Goal: Transaction & Acquisition: Purchase product/service

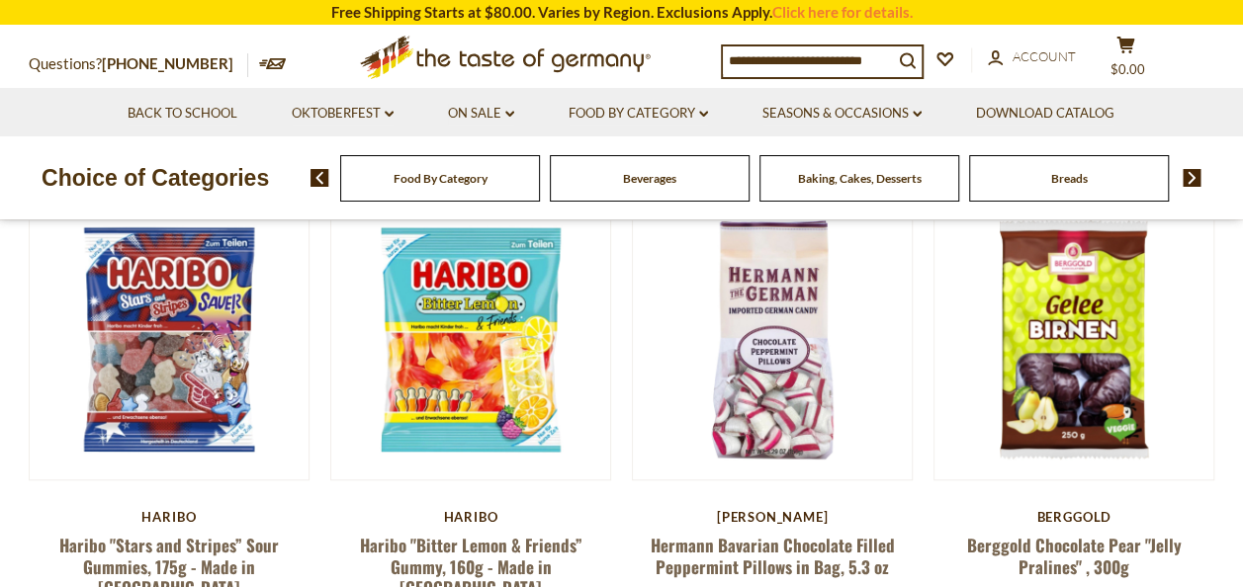
scroll to position [560, 0]
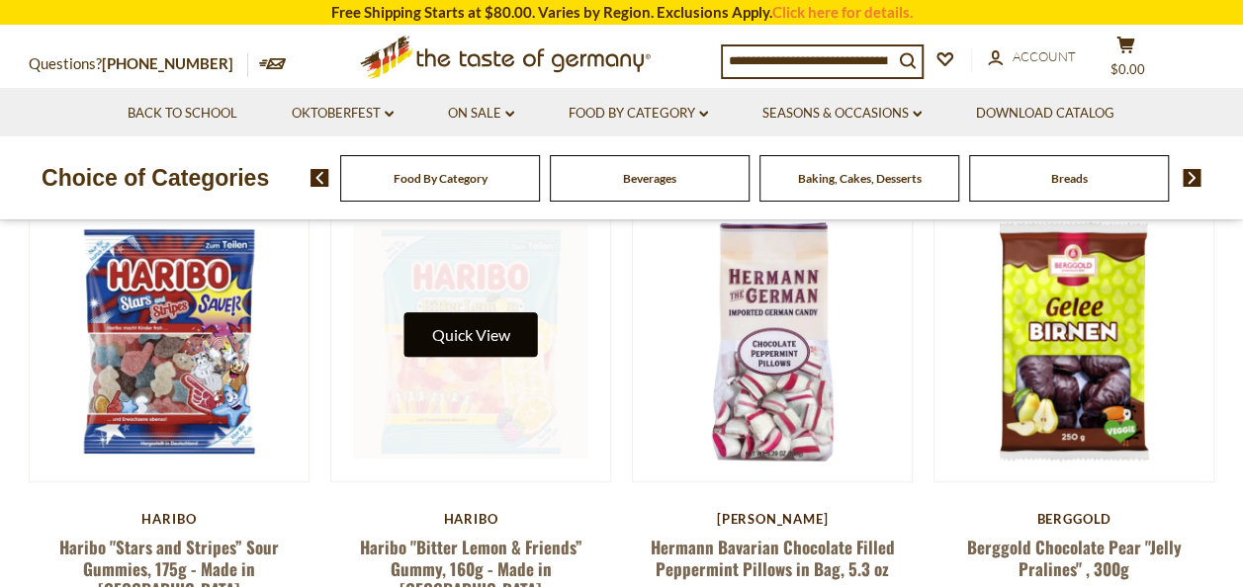
click at [476, 341] on button "Quick View" at bounding box center [469, 334] width 133 height 44
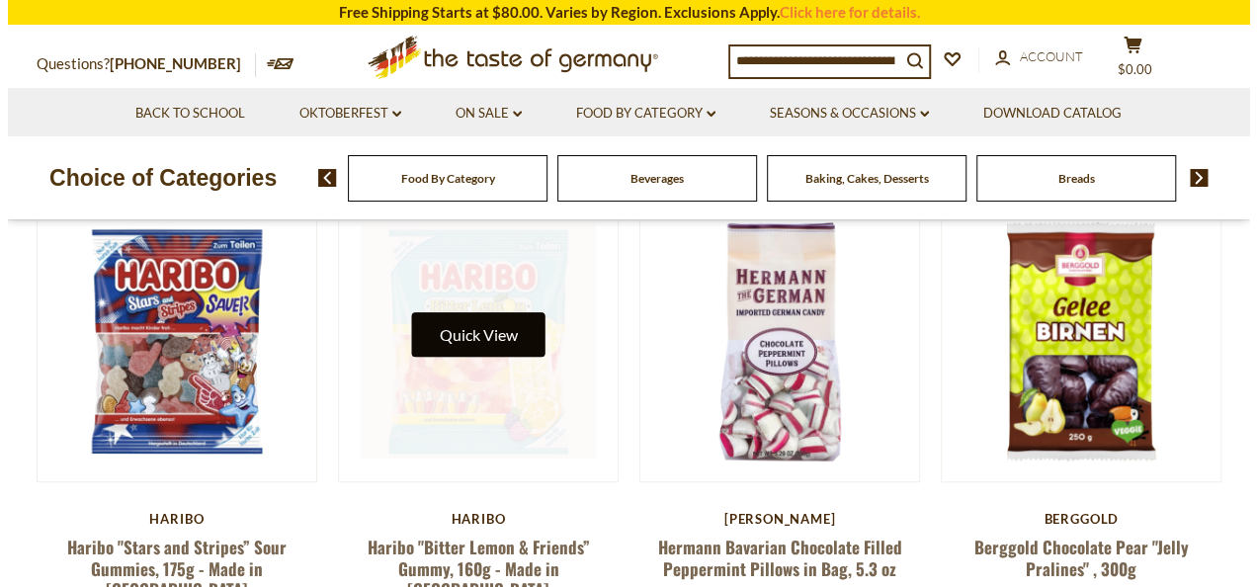
scroll to position [564, 0]
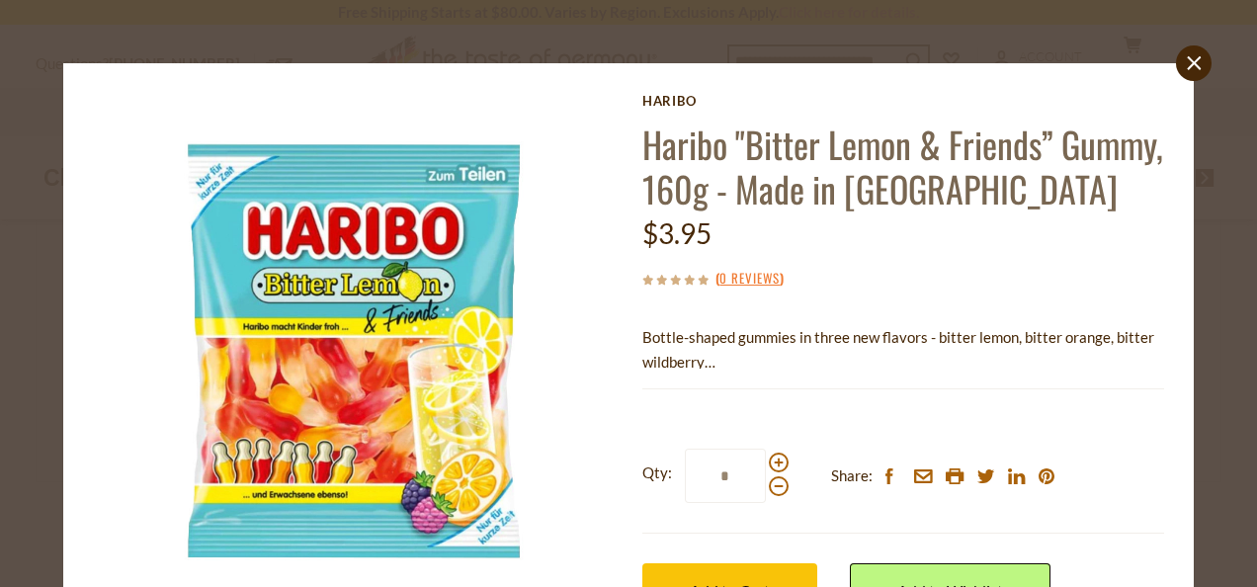
click at [1000, 335] on p "Bottle-shaped gummies in three new flavors - bitter lemon, bitter orange, bitte…" at bounding box center [904, 349] width 523 height 49
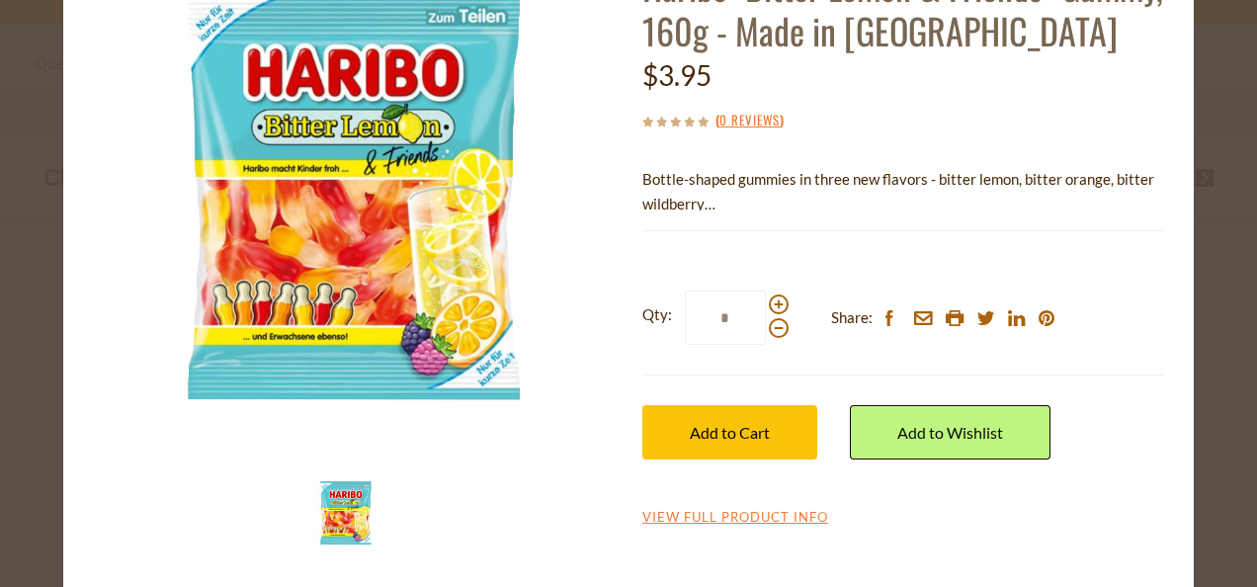
scroll to position [168, 0]
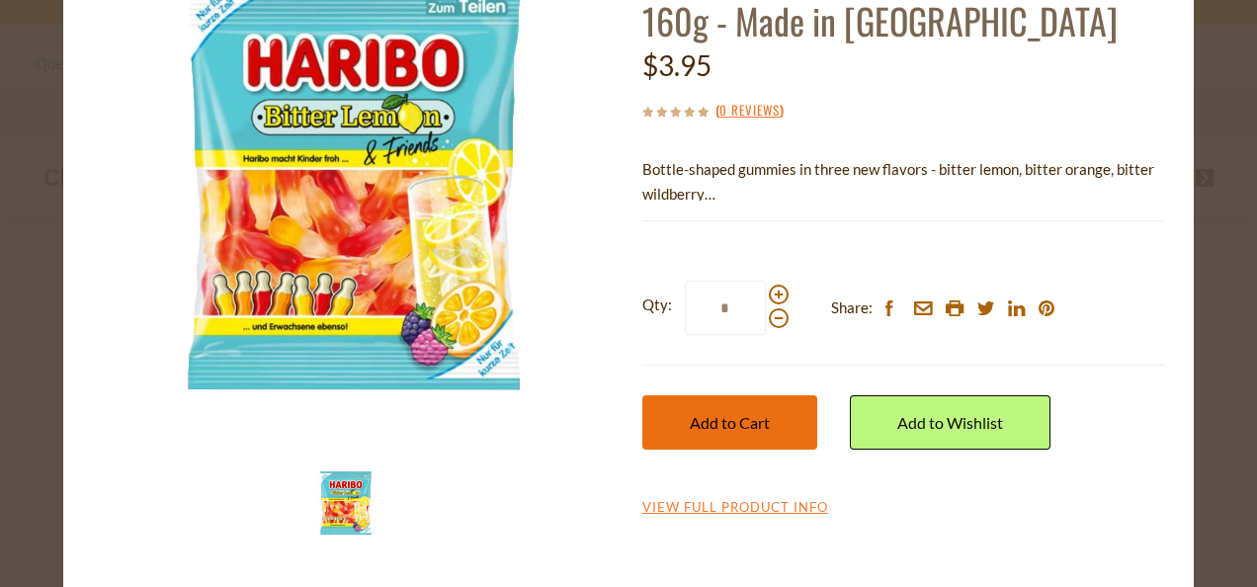
click at [739, 435] on button "Add to Cart" at bounding box center [730, 422] width 175 height 54
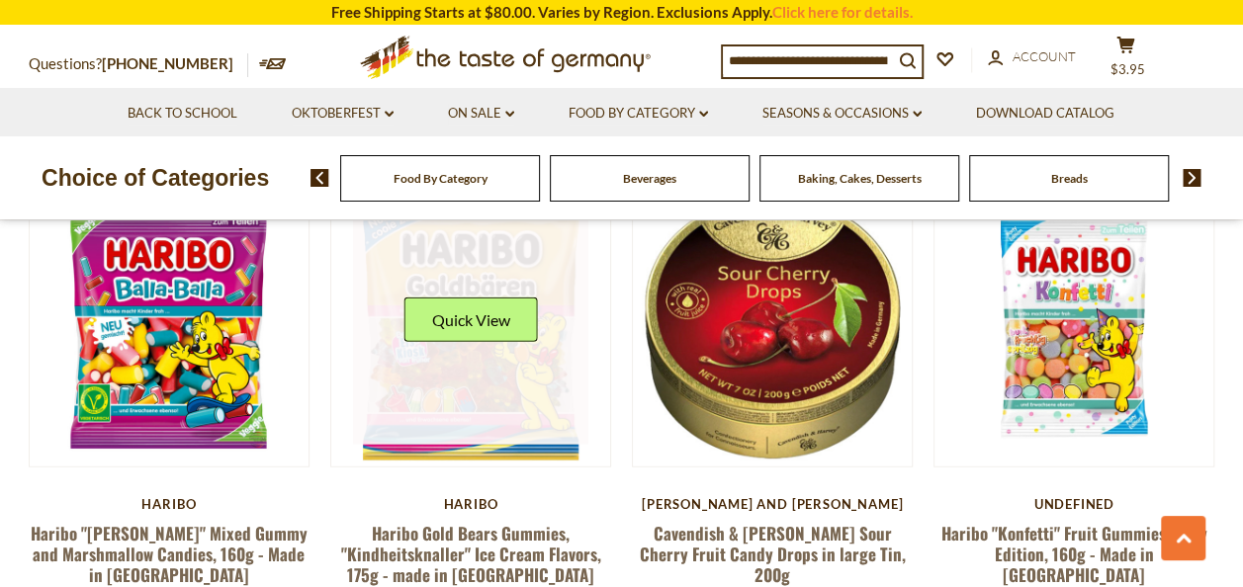
scroll to position [2063, 0]
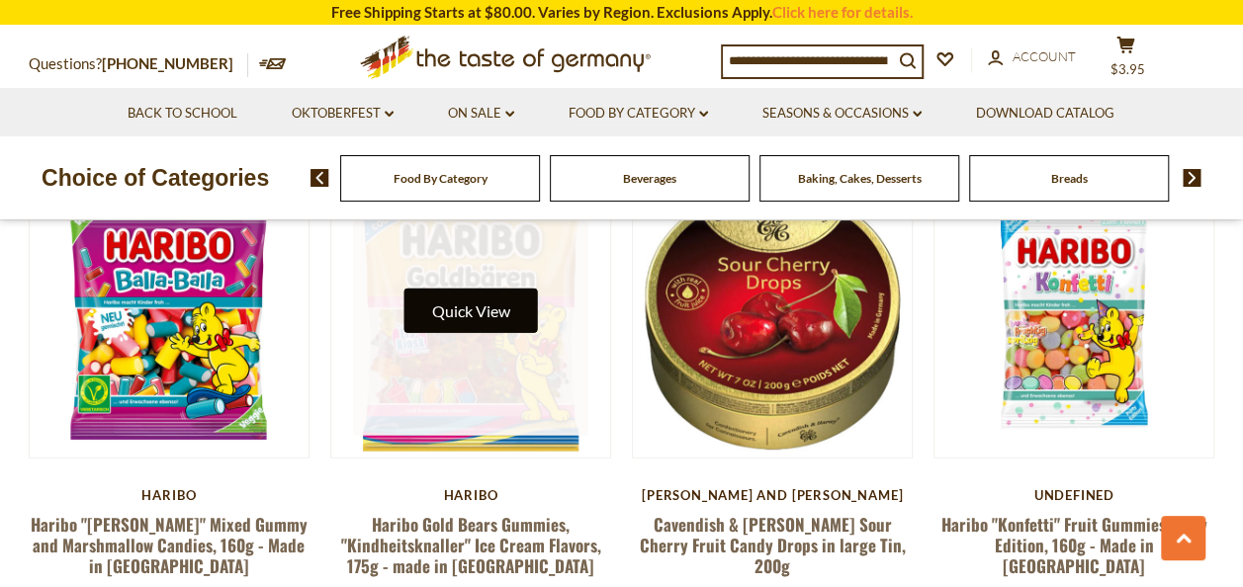
click at [469, 289] on button "Quick View" at bounding box center [469, 311] width 133 height 44
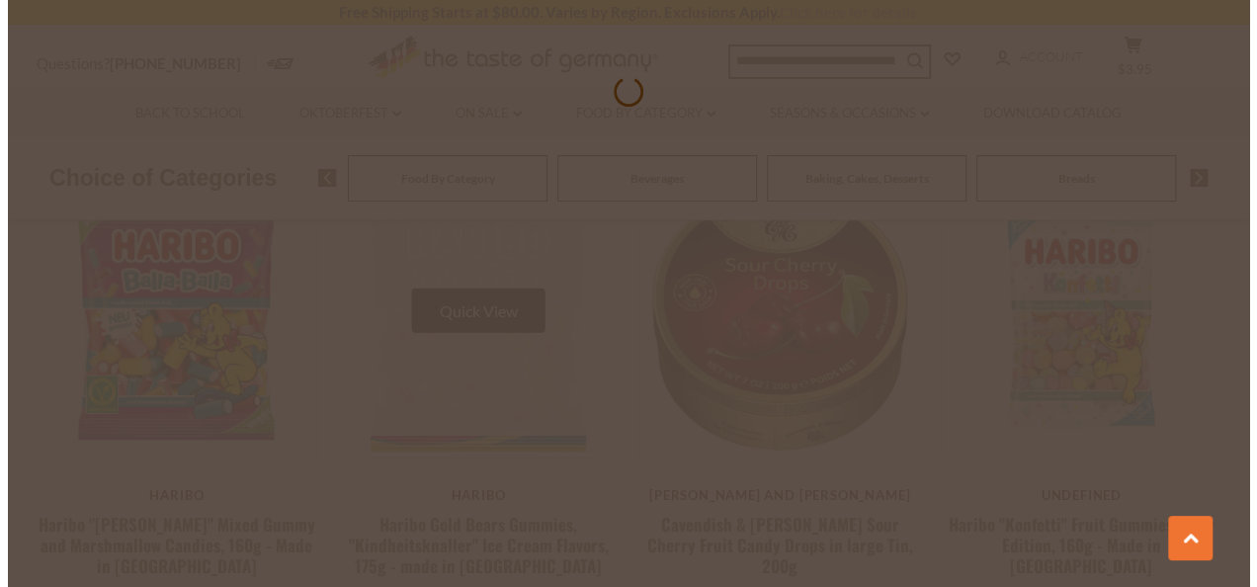
scroll to position [2066, 0]
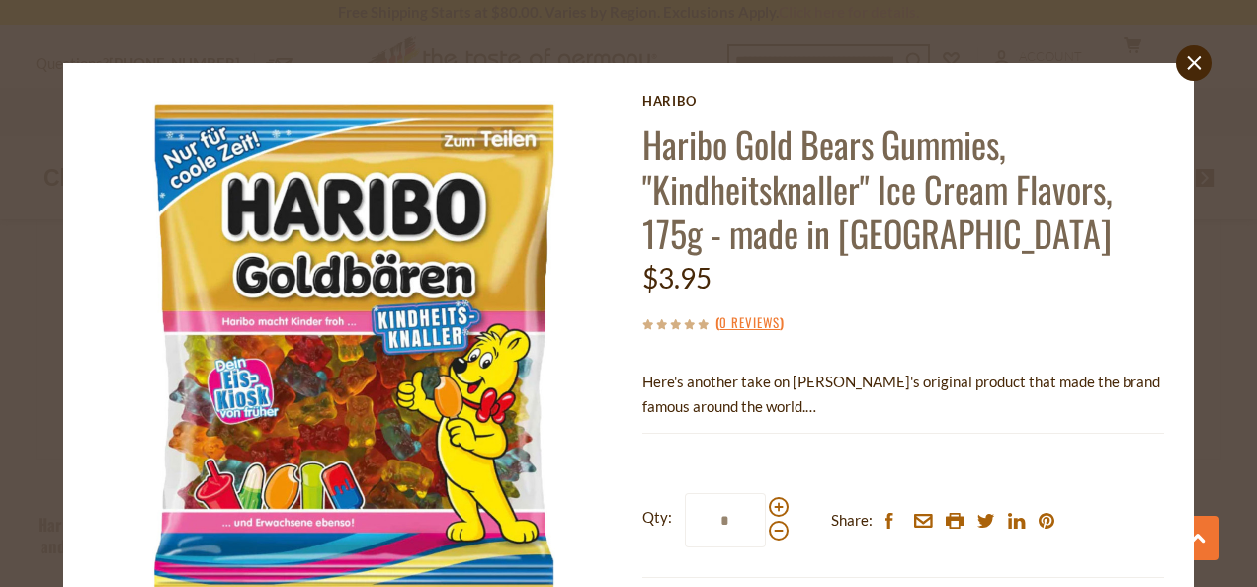
click at [932, 333] on div "( 0 Reviews )" at bounding box center [904, 322] width 523 height 25
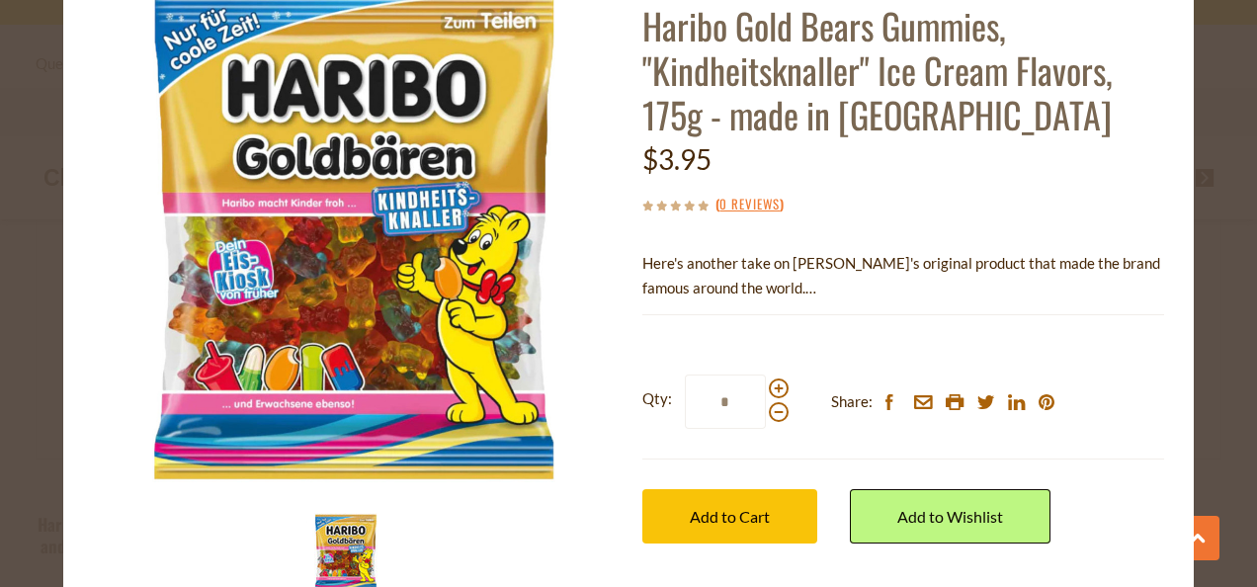
scroll to position [174, 0]
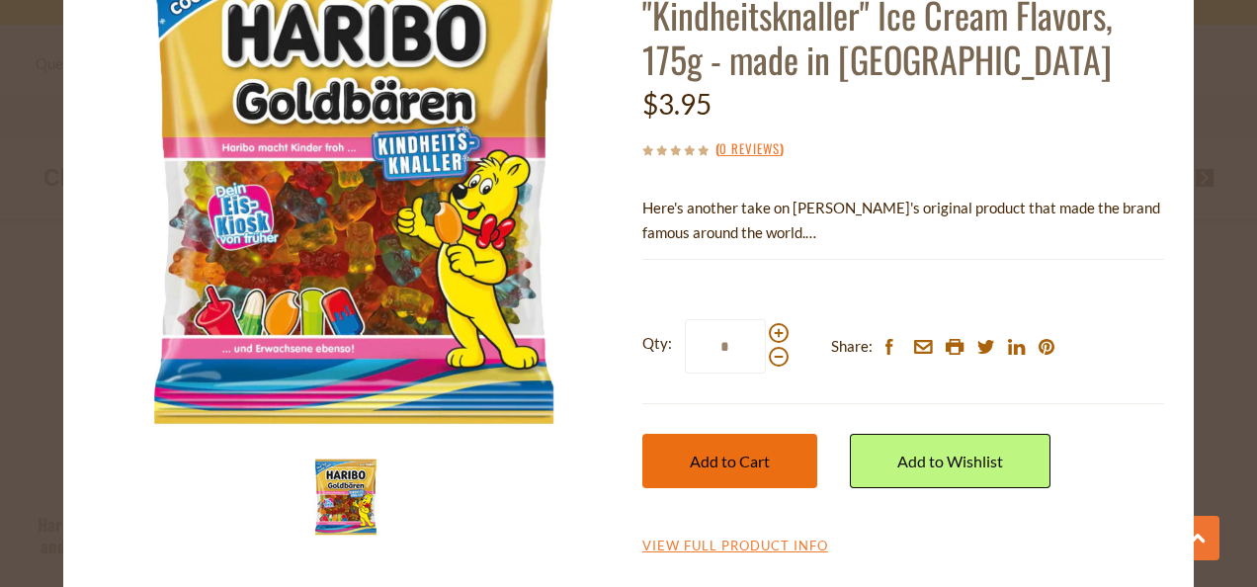
click at [715, 474] on button "Add to Cart" at bounding box center [730, 461] width 175 height 54
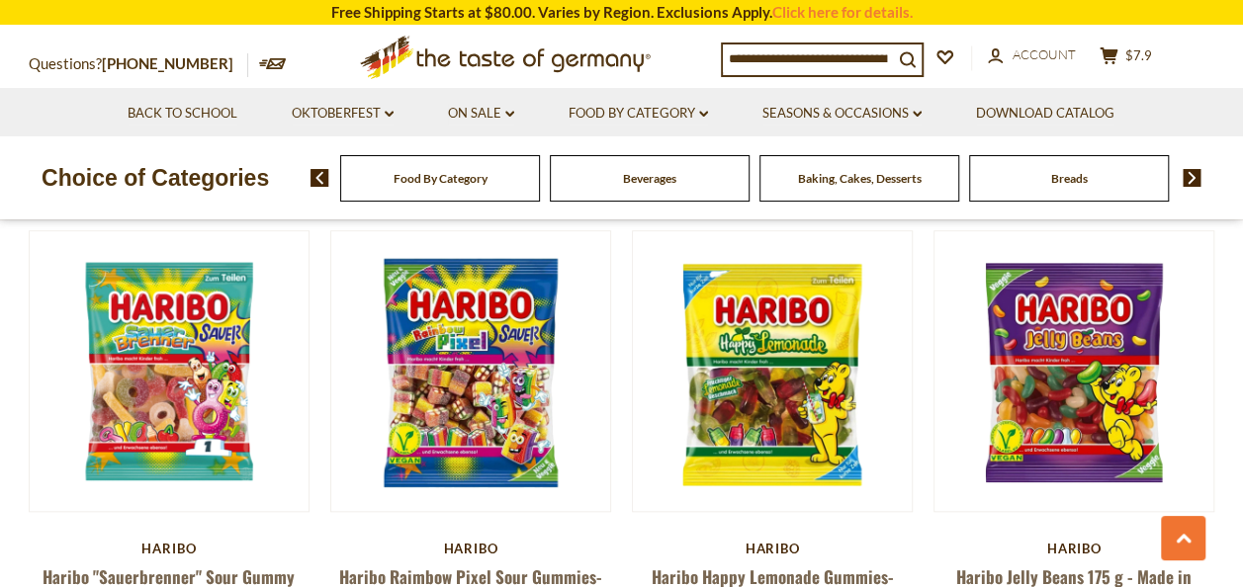
scroll to position [4518, 0]
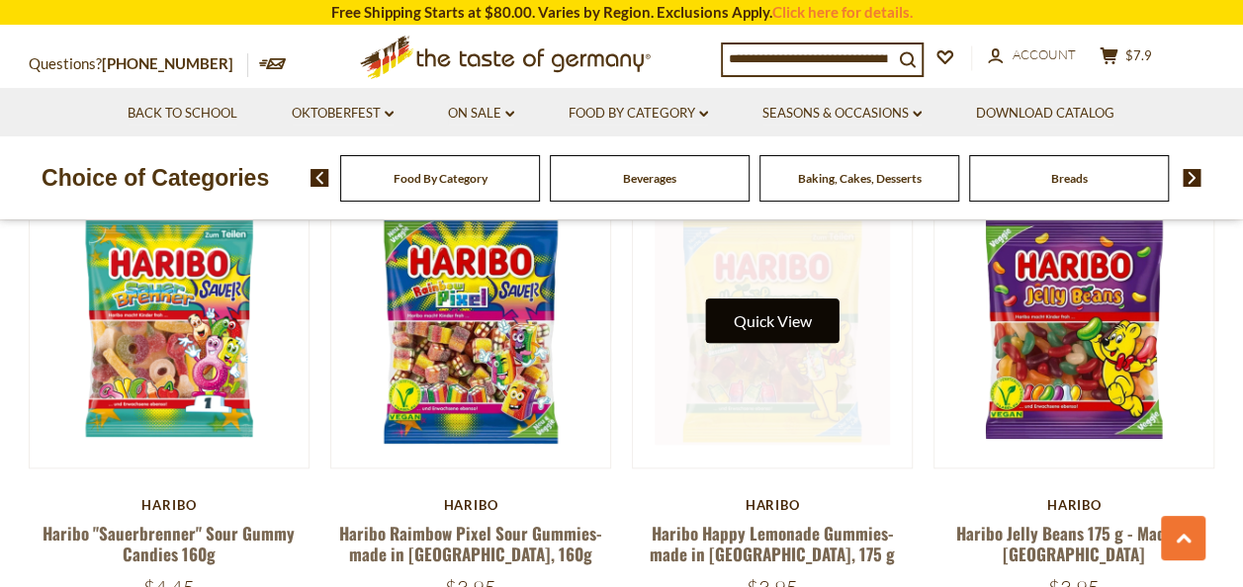
click at [787, 299] on button "Quick View" at bounding box center [772, 321] width 133 height 44
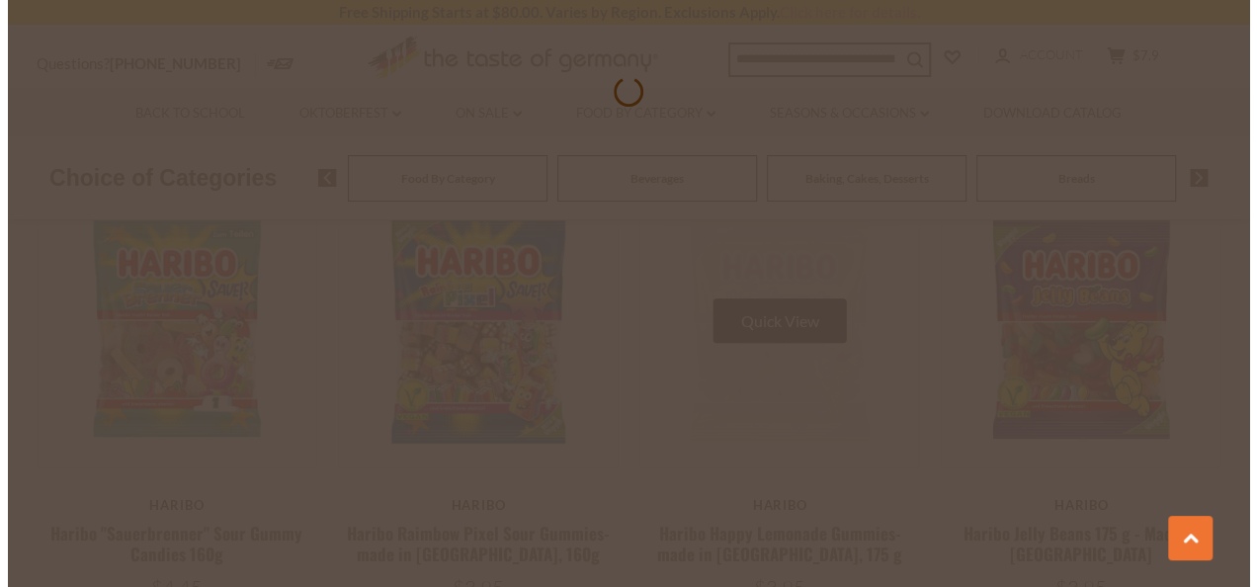
scroll to position [4521, 0]
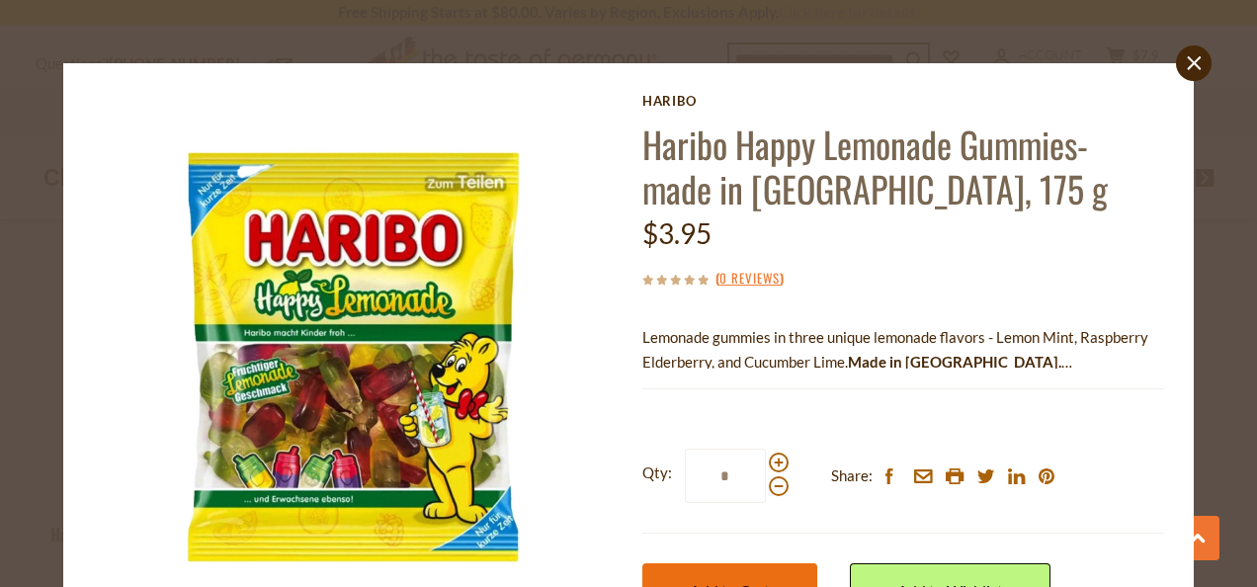
click at [739, 573] on button "Add to Cart" at bounding box center [730, 590] width 175 height 54
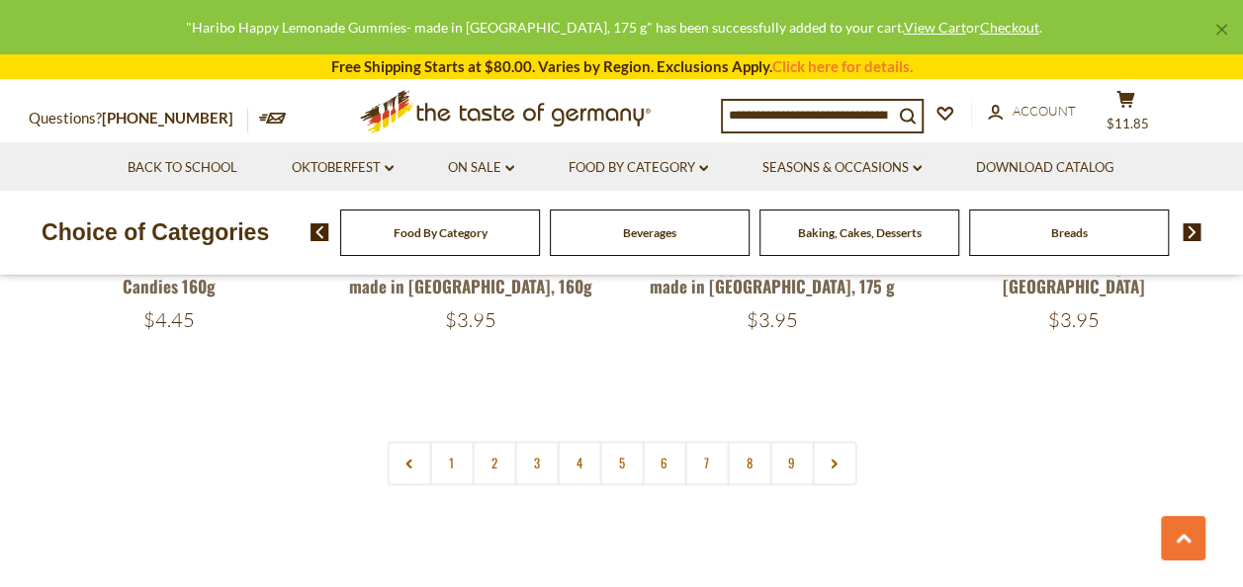
scroll to position [4777, 0]
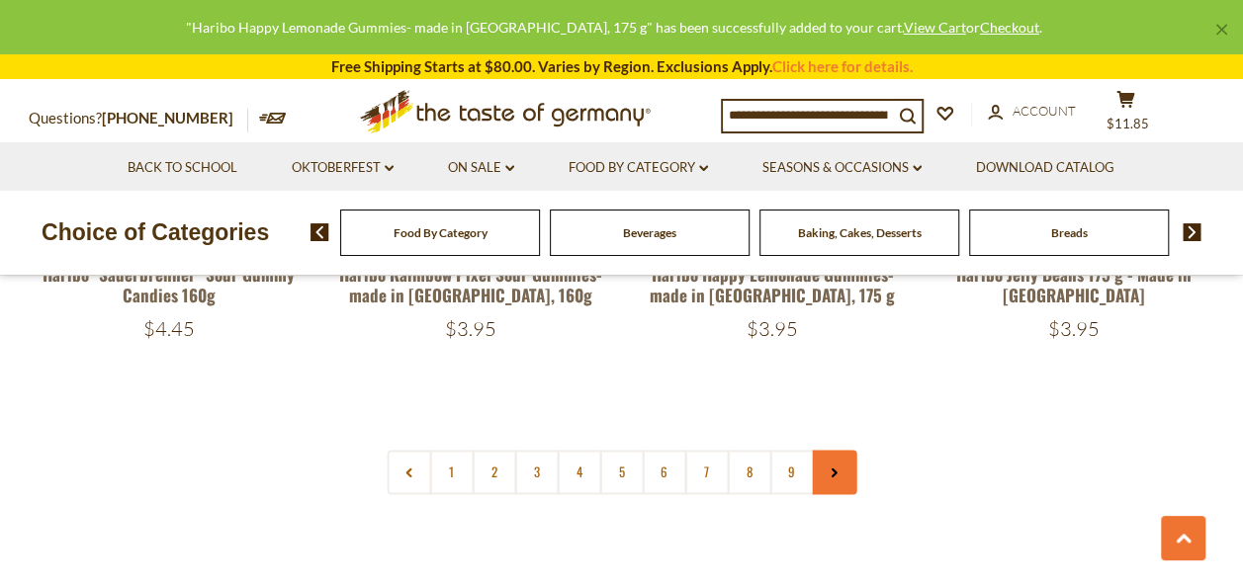
click at [847, 450] on link at bounding box center [834, 472] width 44 height 44
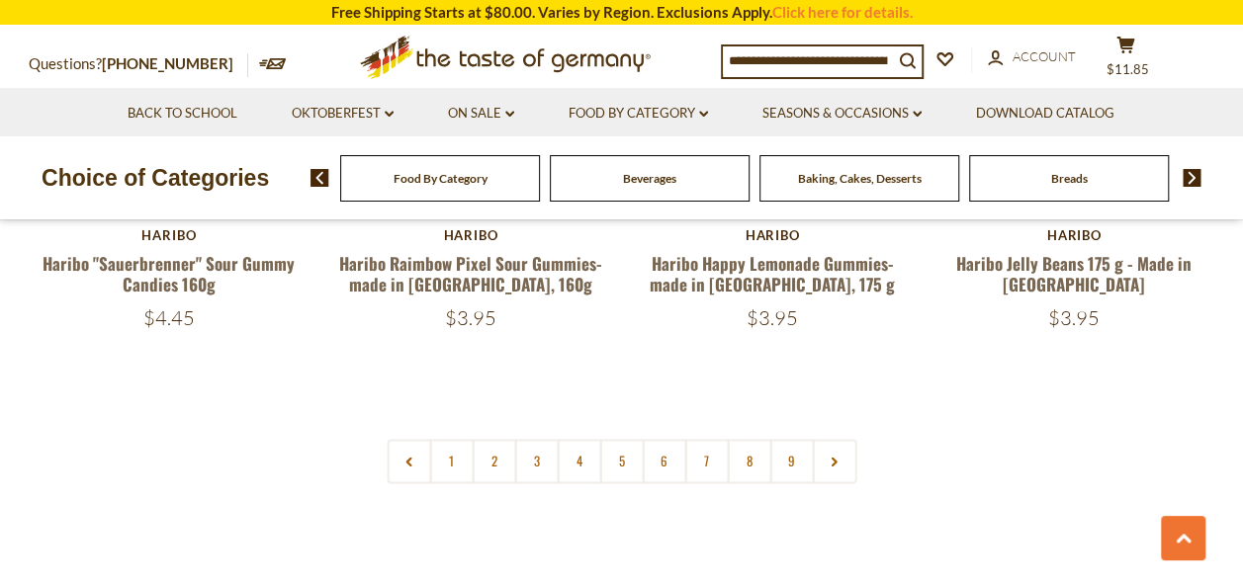
scroll to position [4847, 0]
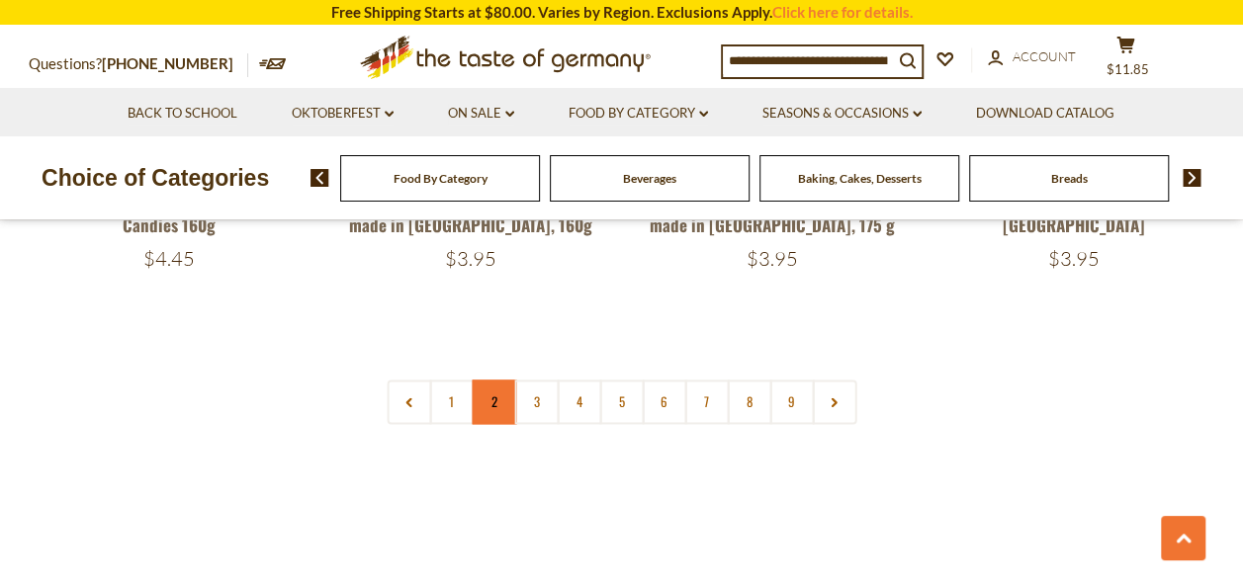
click at [495, 380] on link "2" at bounding box center [494, 402] width 44 height 44
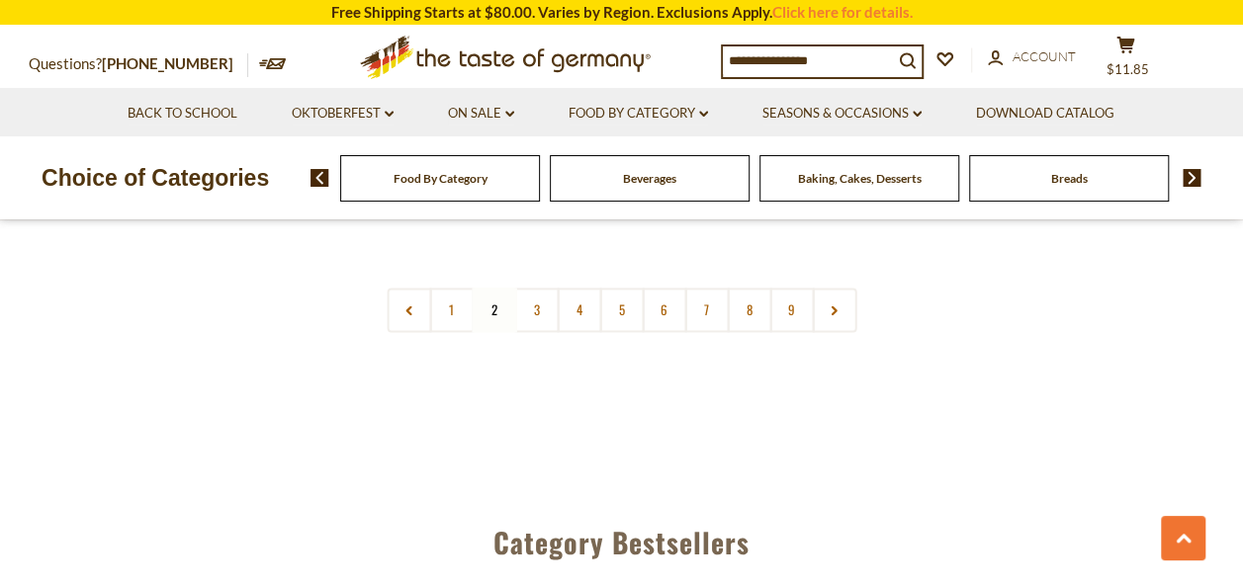
scroll to position [4875, 0]
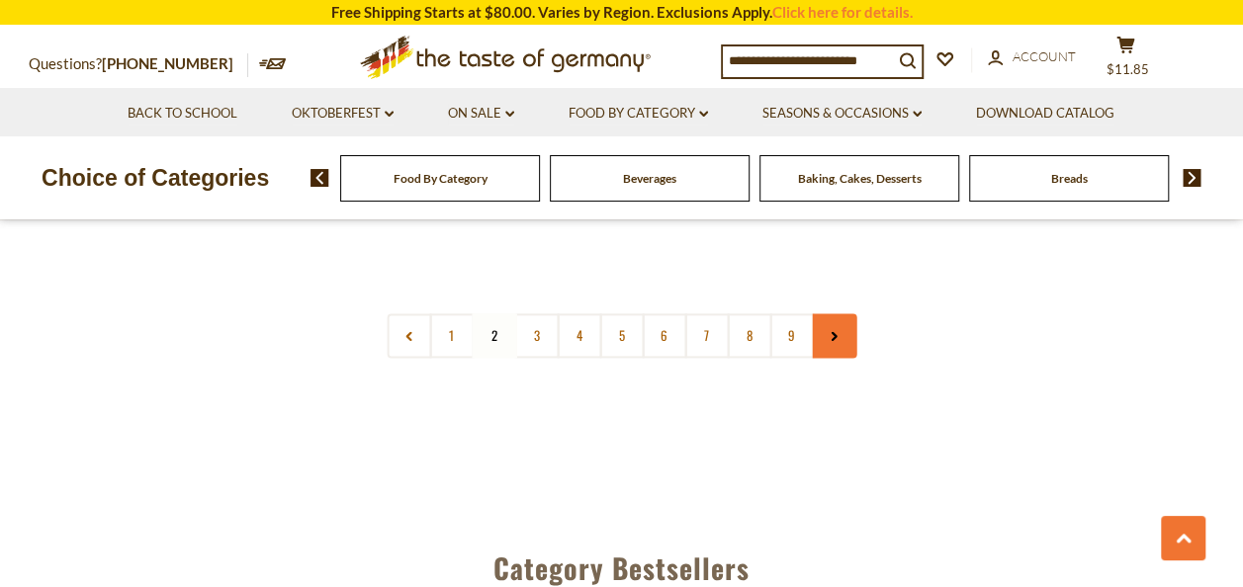
click at [853, 313] on link at bounding box center [834, 335] width 44 height 44
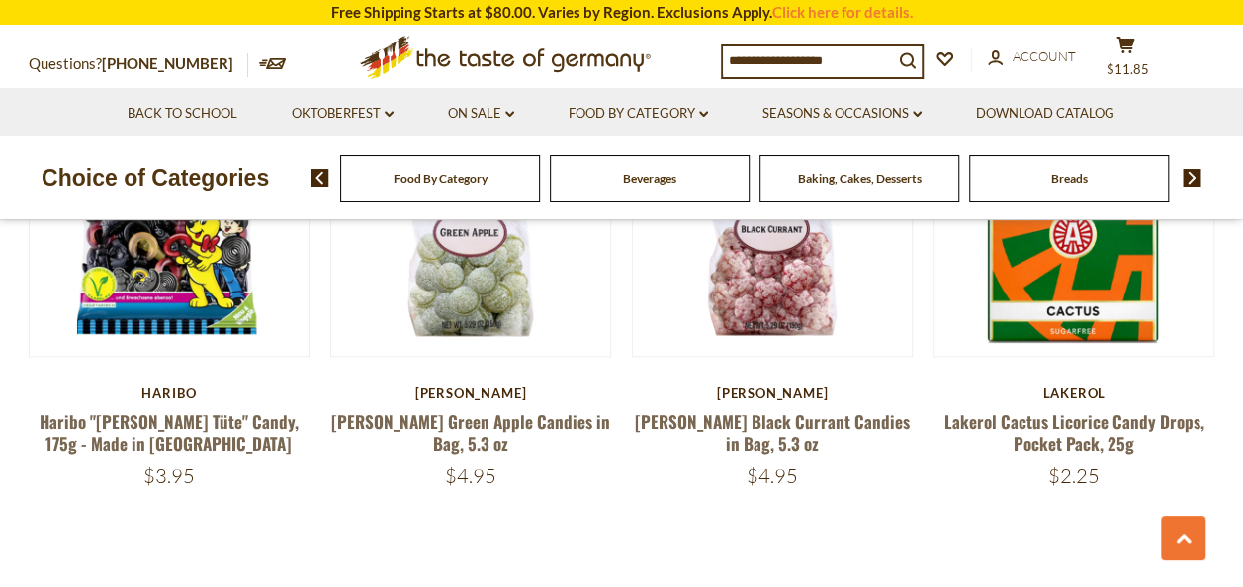
scroll to position [4583, 0]
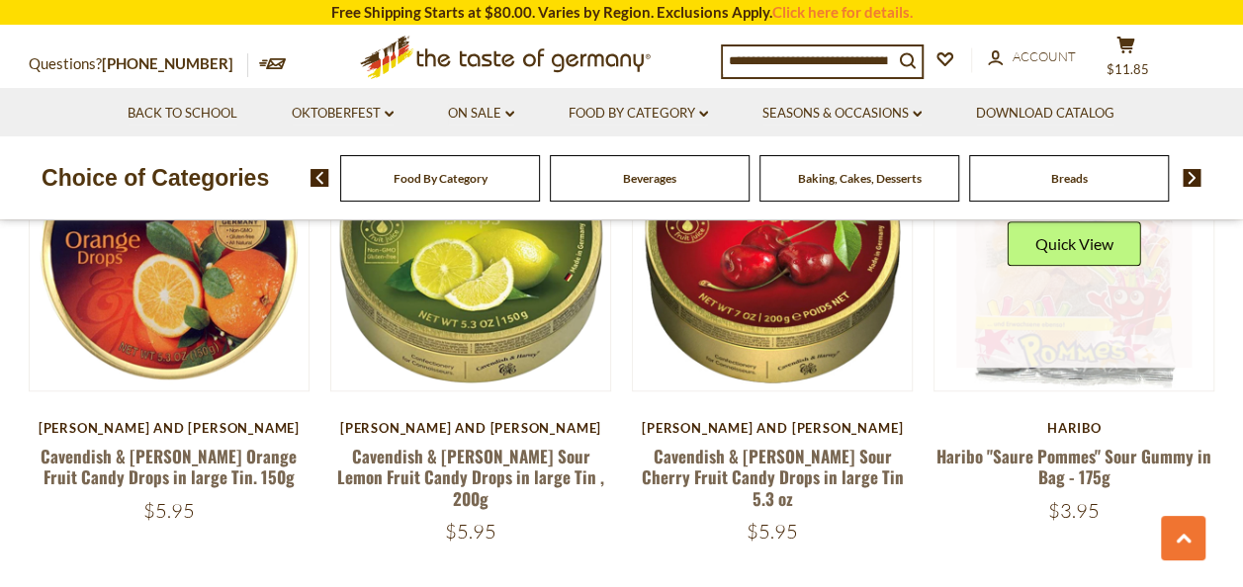
scroll to position [4504, 0]
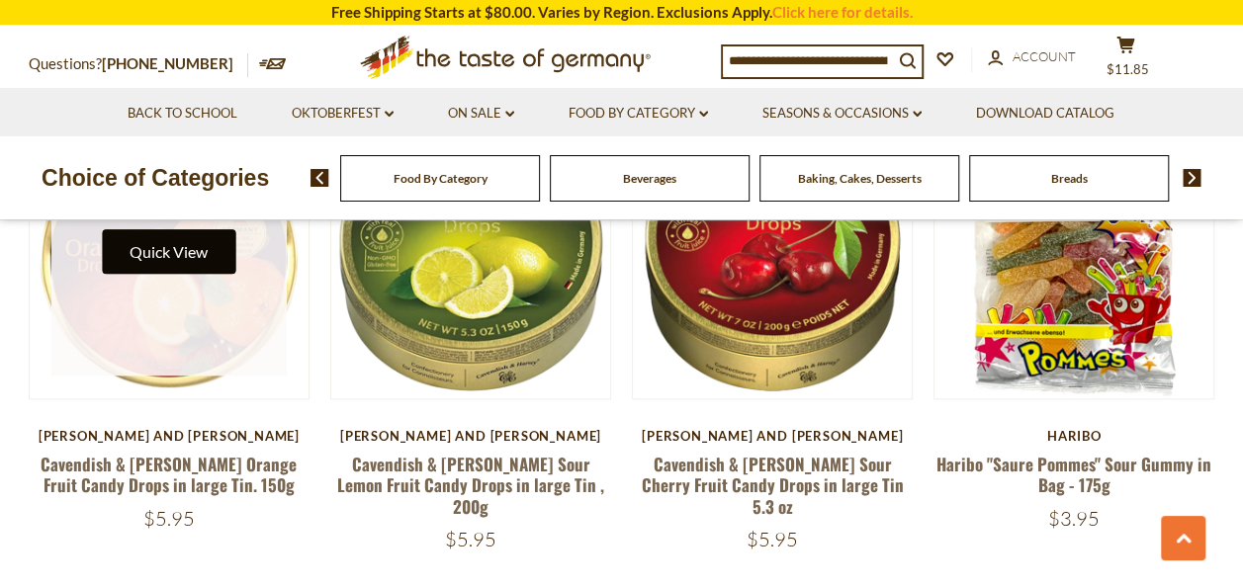
click at [198, 243] on button "Quick View" at bounding box center [168, 251] width 133 height 44
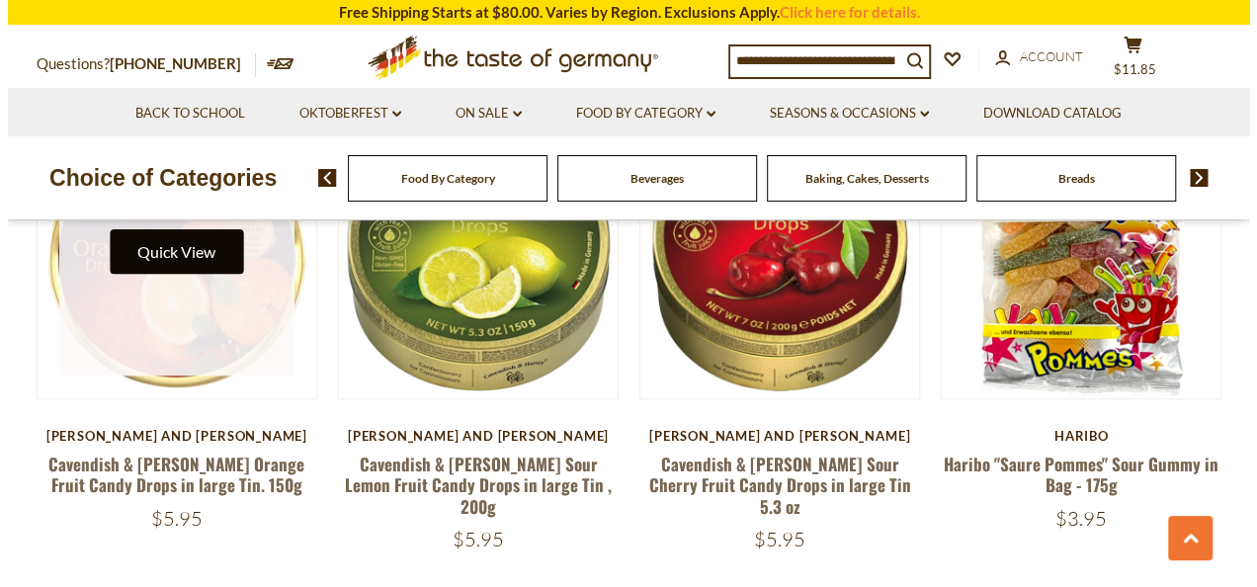
scroll to position [4506, 0]
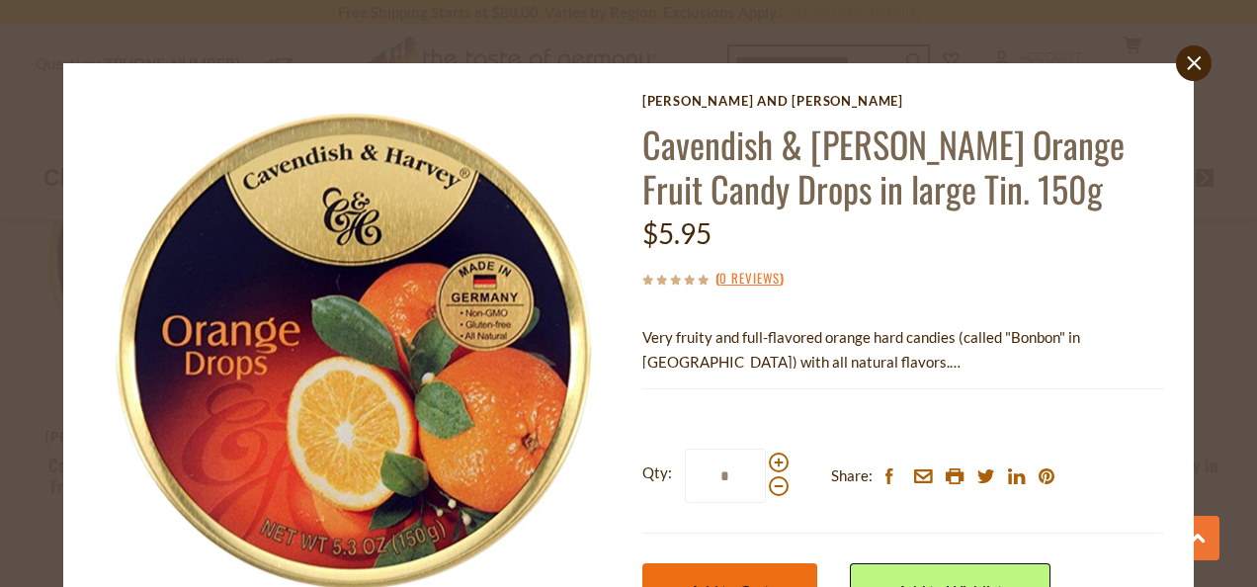
click at [721, 574] on button "Add to Cart" at bounding box center [730, 590] width 175 height 54
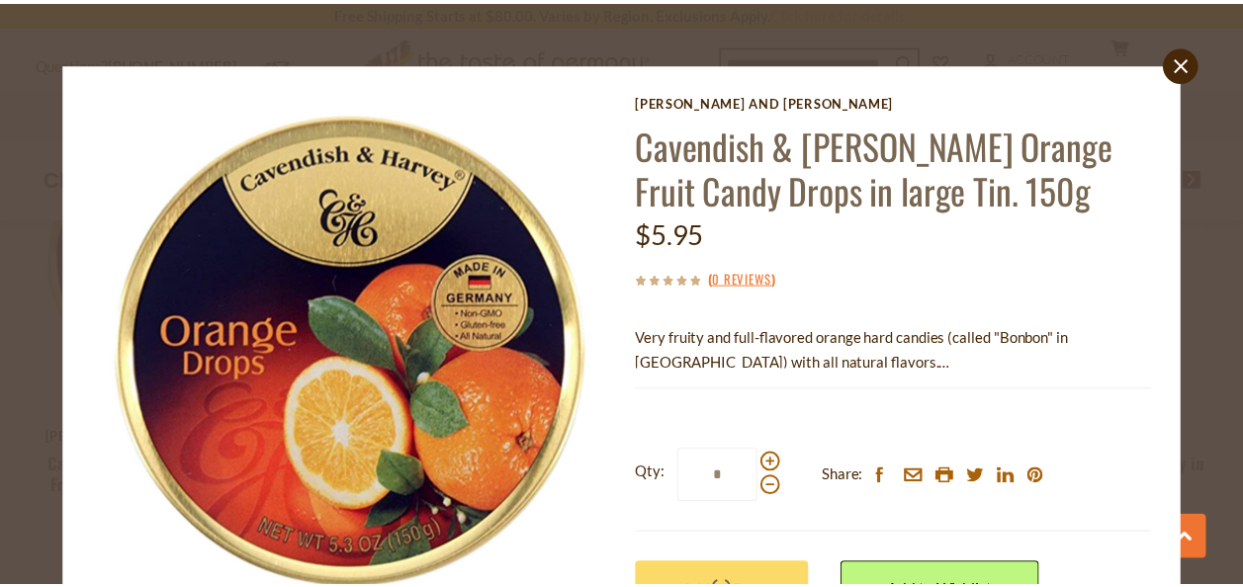
scroll to position [4504, 0]
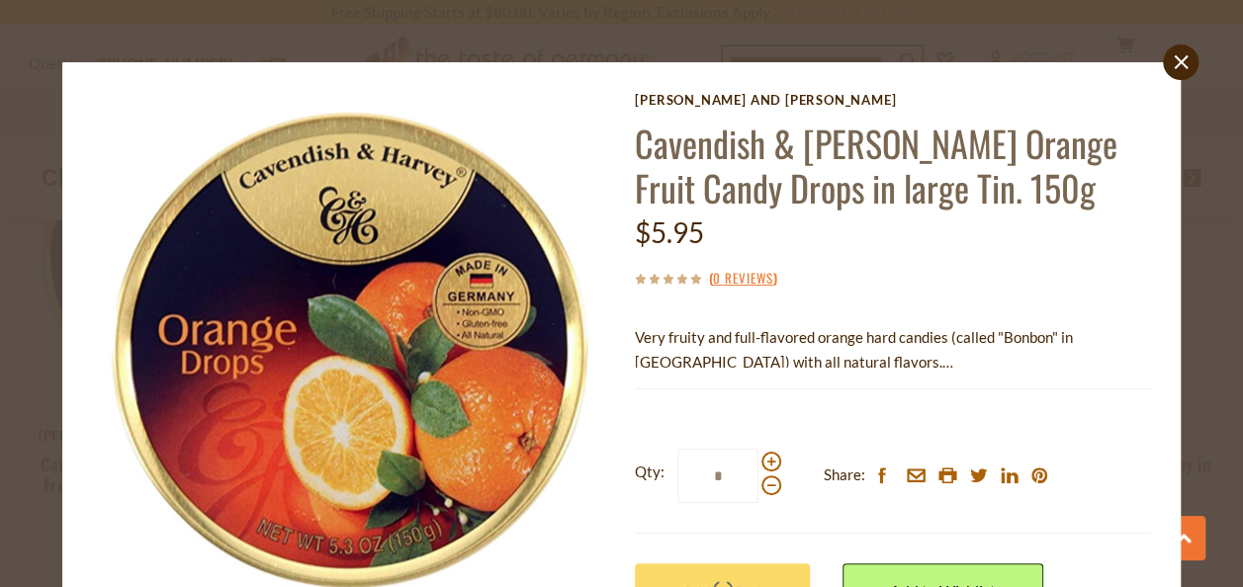
click at [838, 361] on div at bounding box center [621, 293] width 1243 height 587
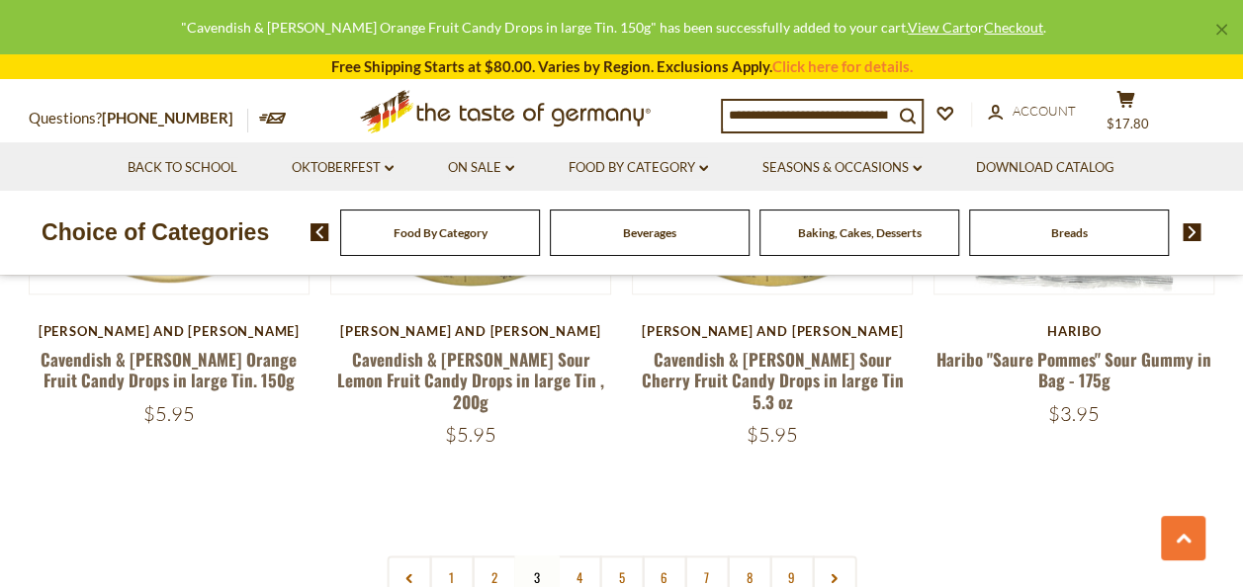
scroll to position [4820, 0]
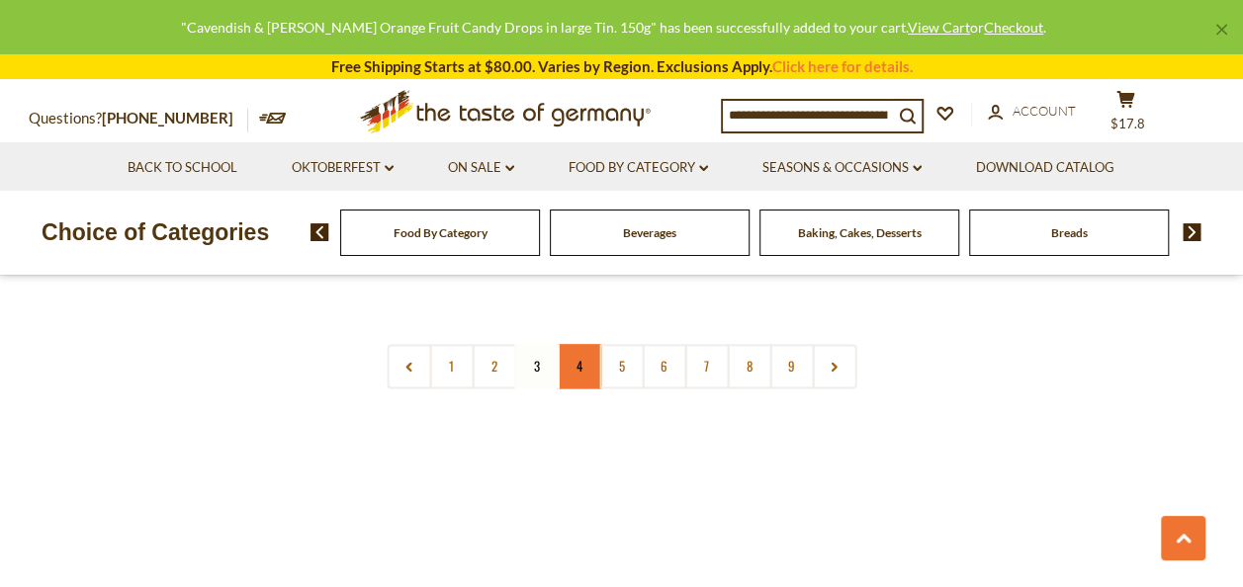
click at [586, 344] on link "4" at bounding box center [579, 366] width 44 height 44
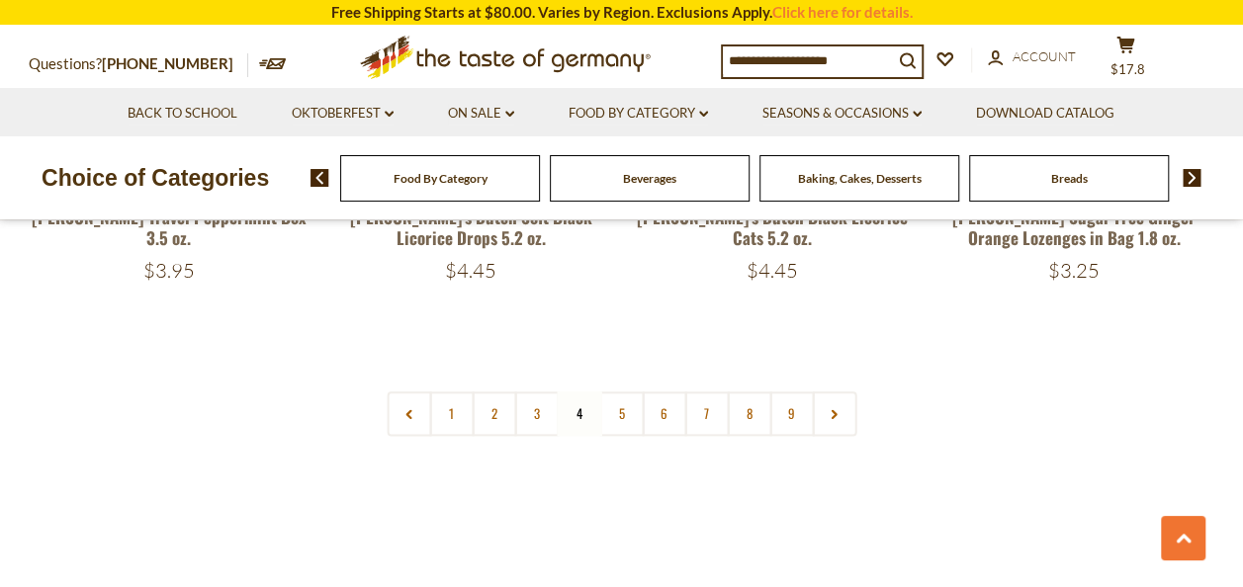
scroll to position [4781, 0]
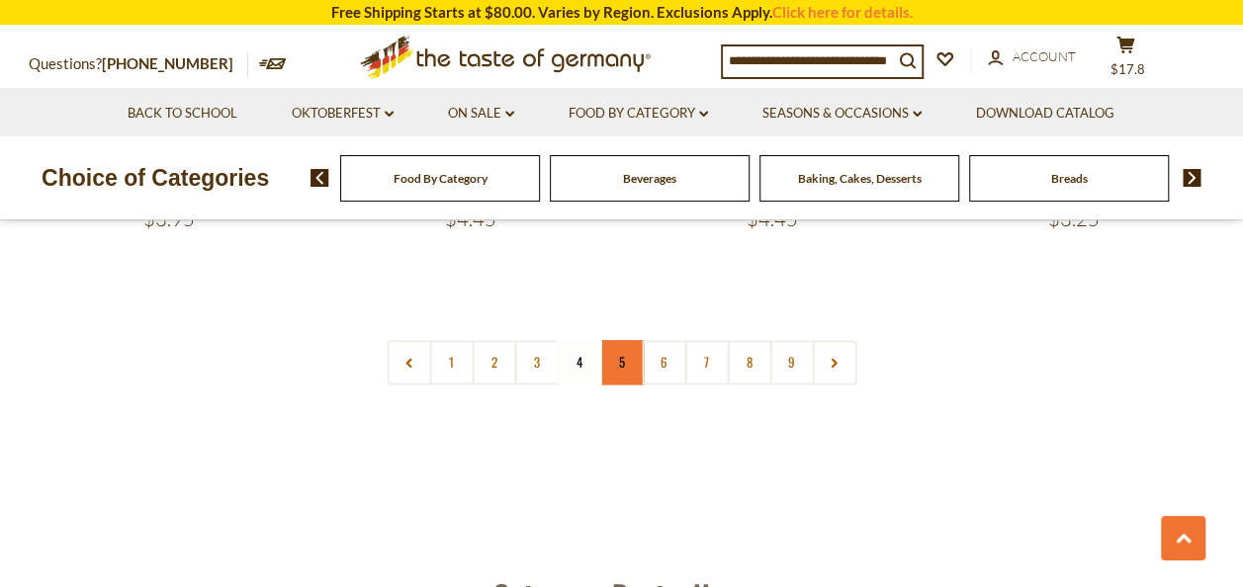
click at [627, 340] on link "5" at bounding box center [621, 362] width 44 height 44
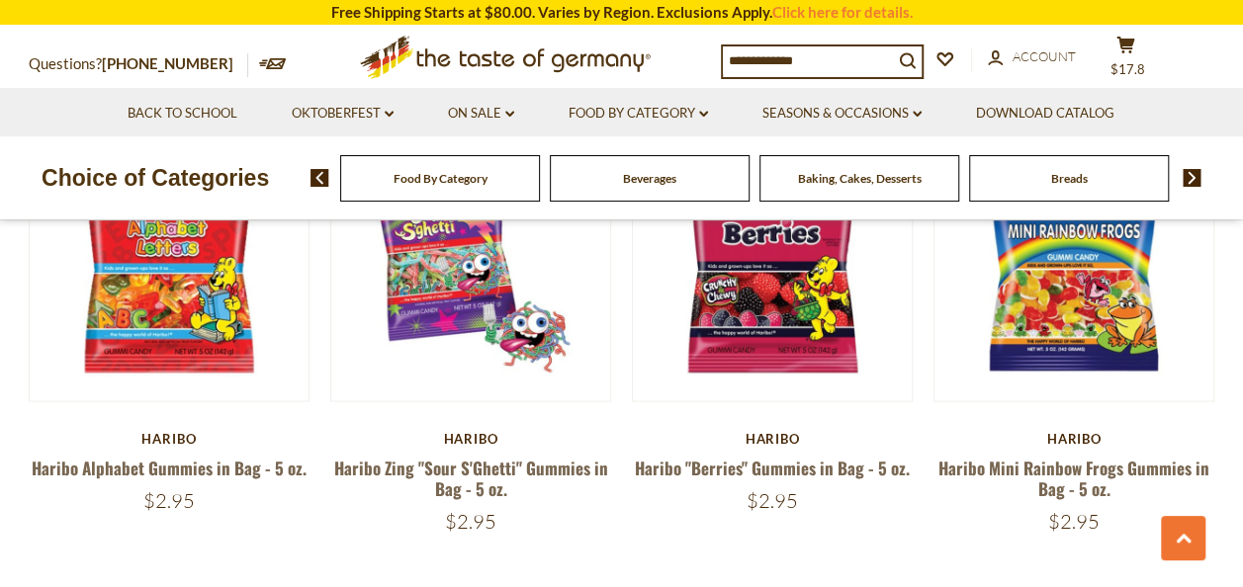
scroll to position [1597, 0]
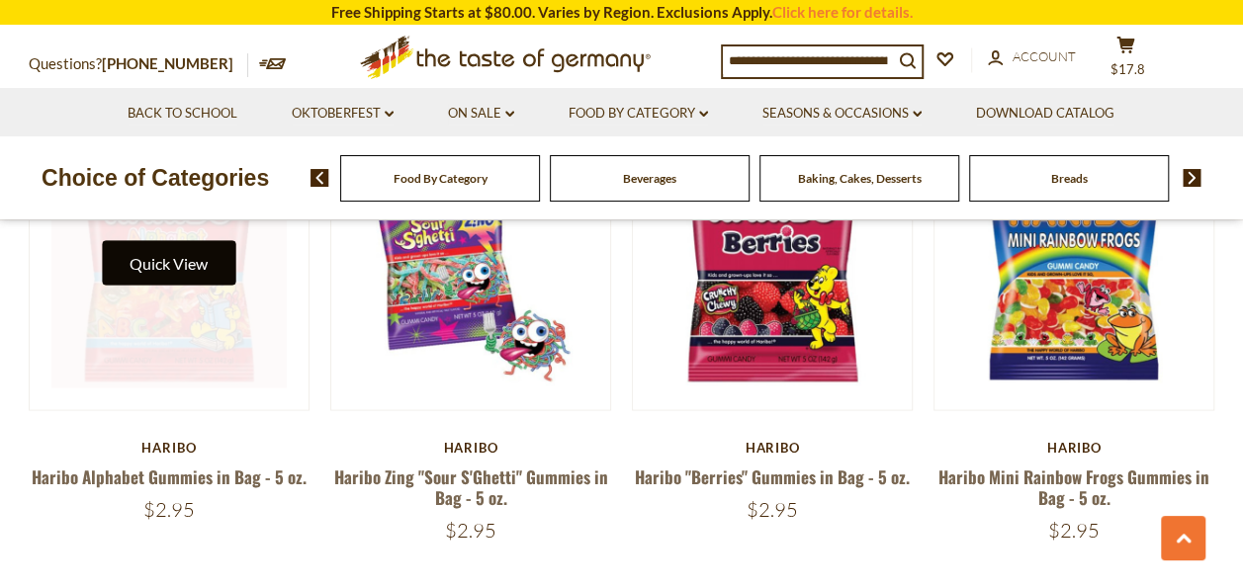
click at [176, 240] on button "Quick View" at bounding box center [168, 262] width 133 height 44
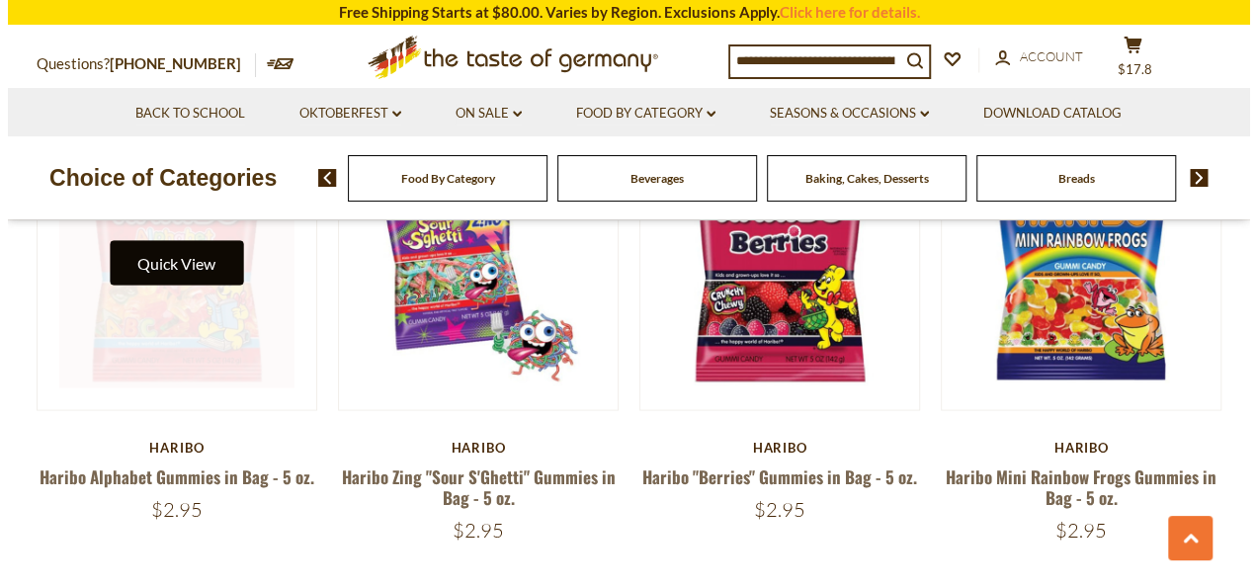
scroll to position [1601, 0]
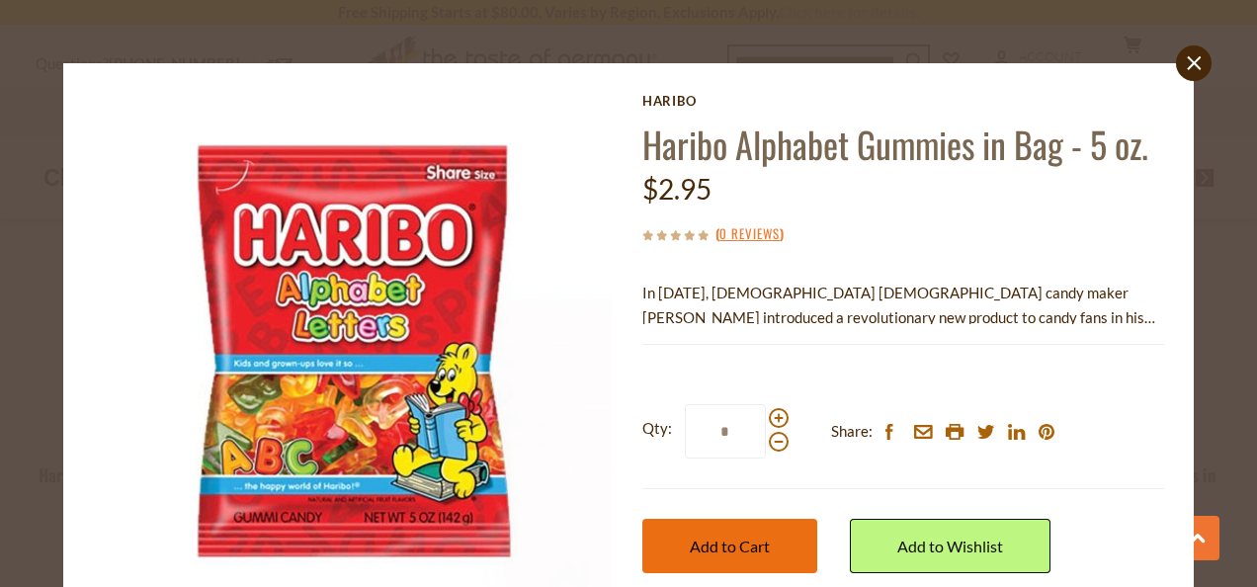
click at [714, 538] on span "Add to Cart" at bounding box center [730, 546] width 80 height 19
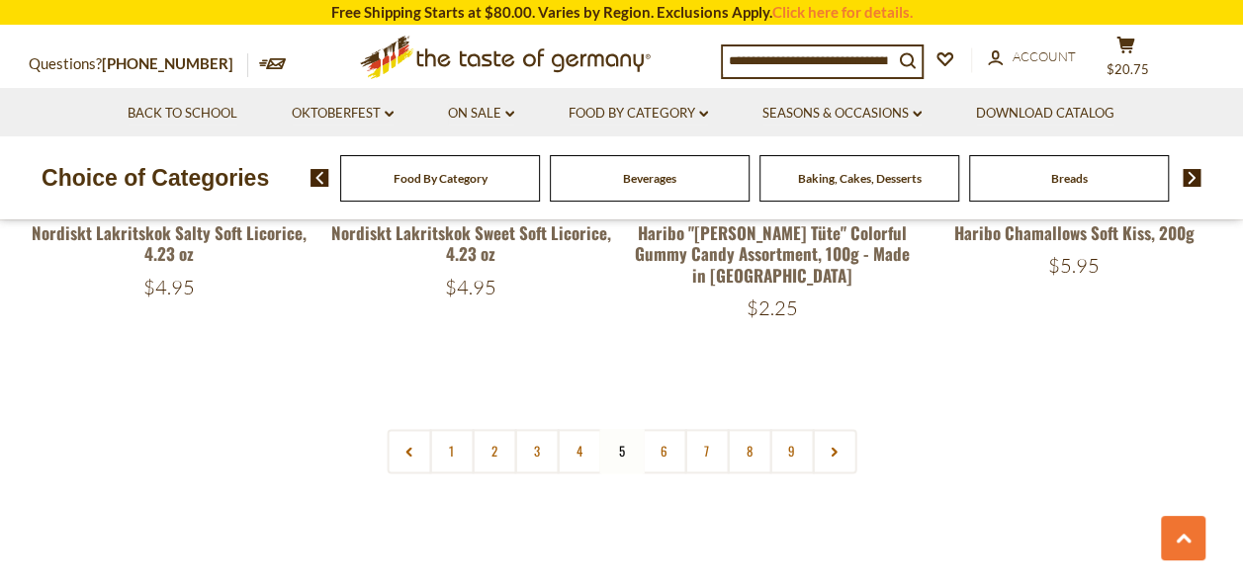
scroll to position [4761, 0]
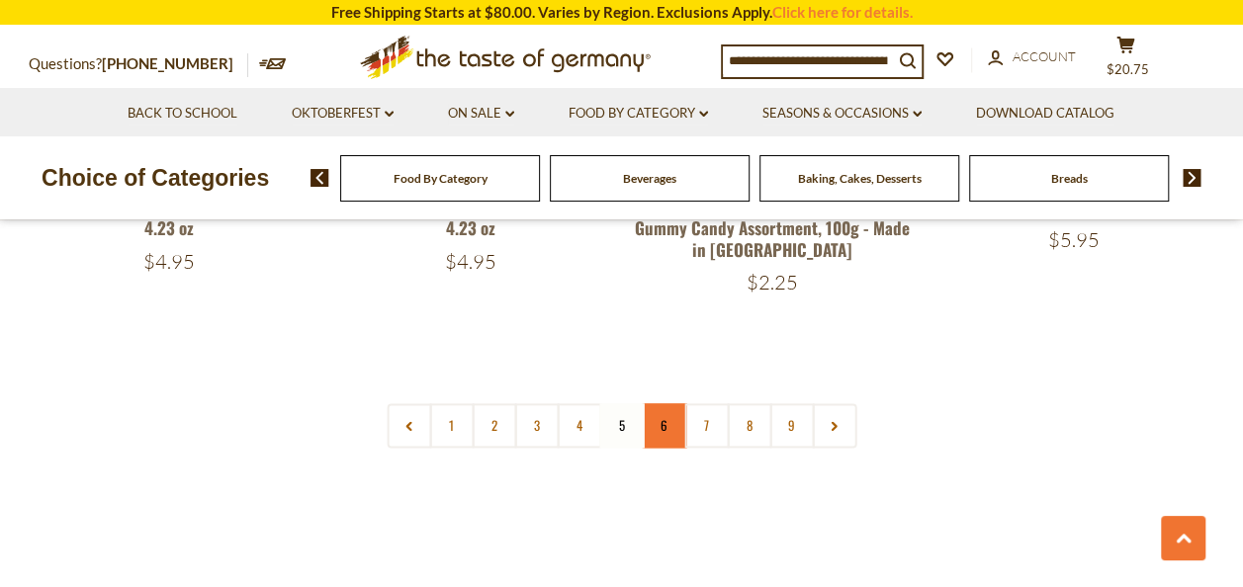
click at [662, 403] on link "6" at bounding box center [664, 425] width 44 height 44
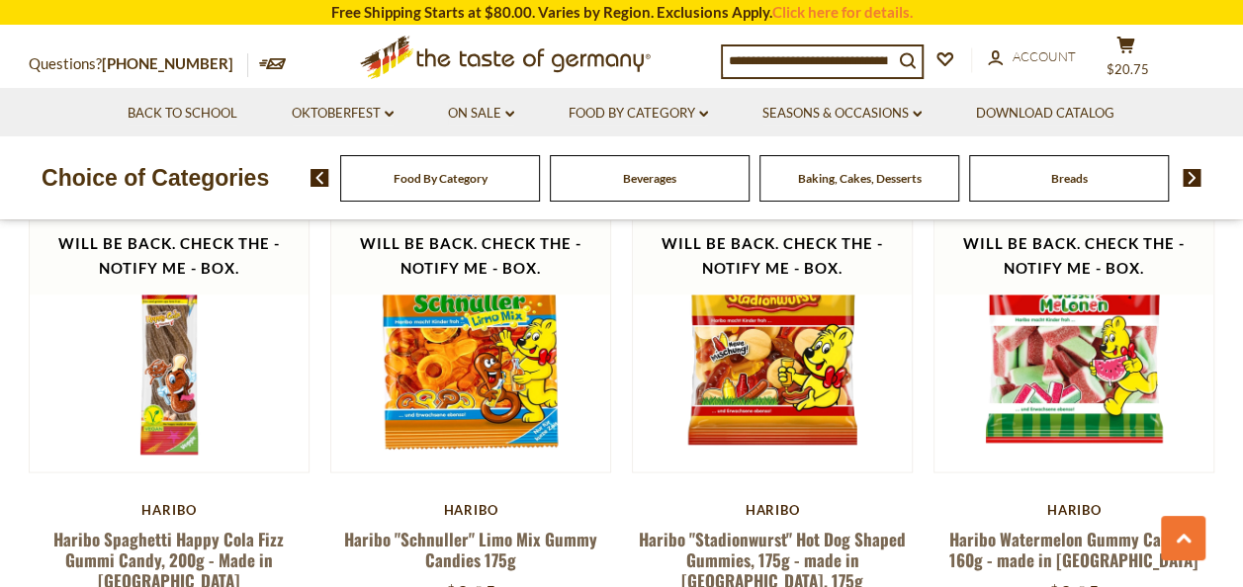
scroll to position [1554, 0]
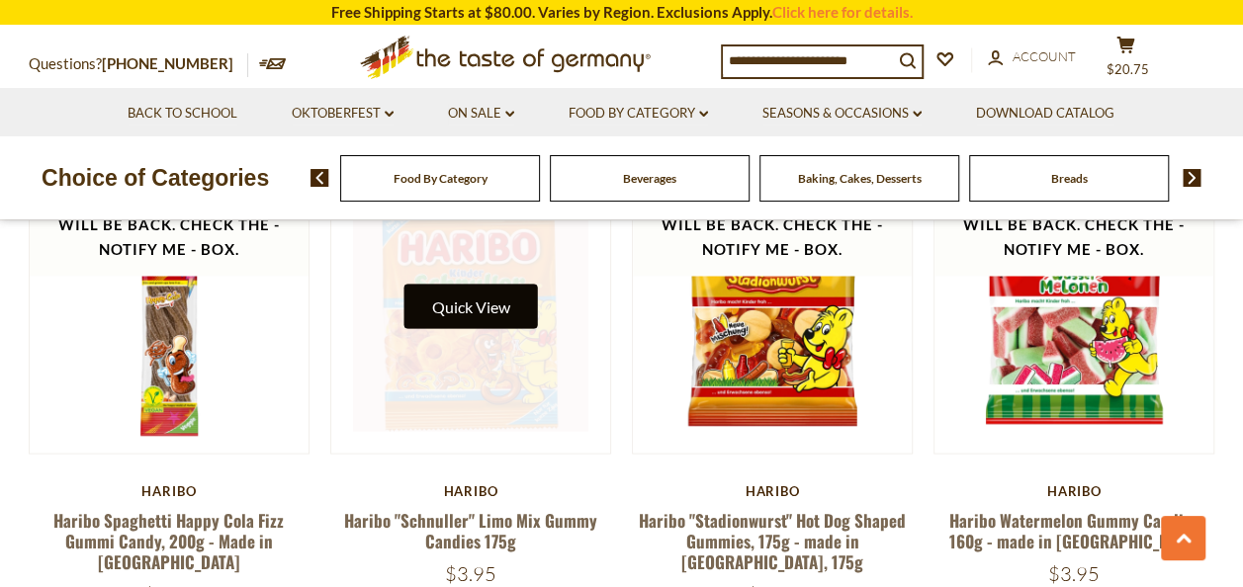
click at [477, 285] on button "Quick View" at bounding box center [469, 306] width 133 height 44
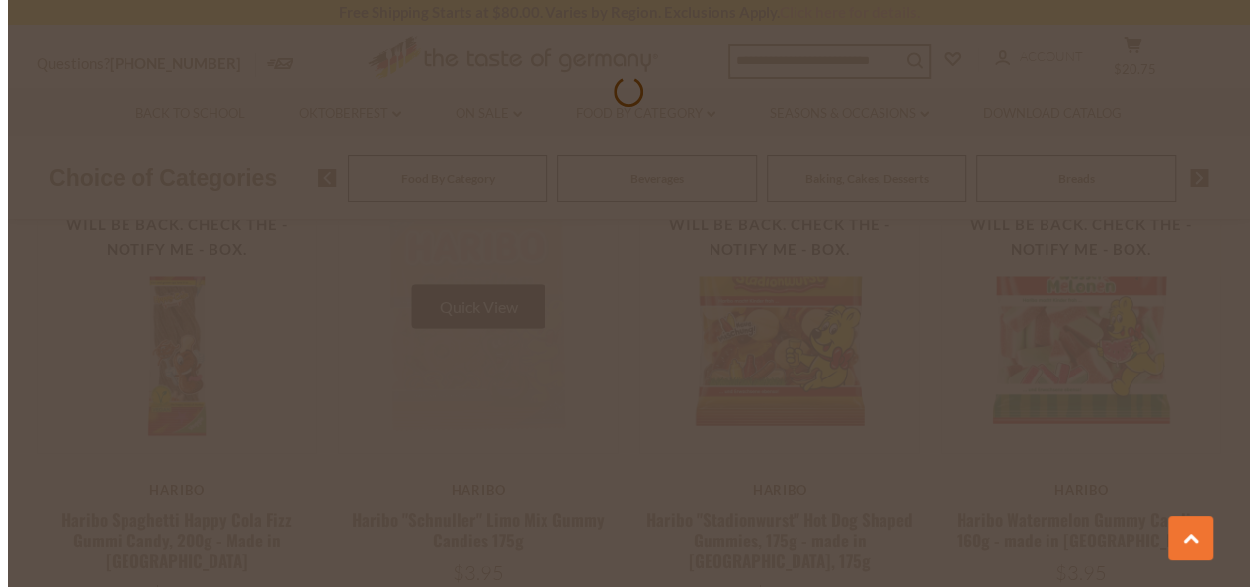
scroll to position [1558, 0]
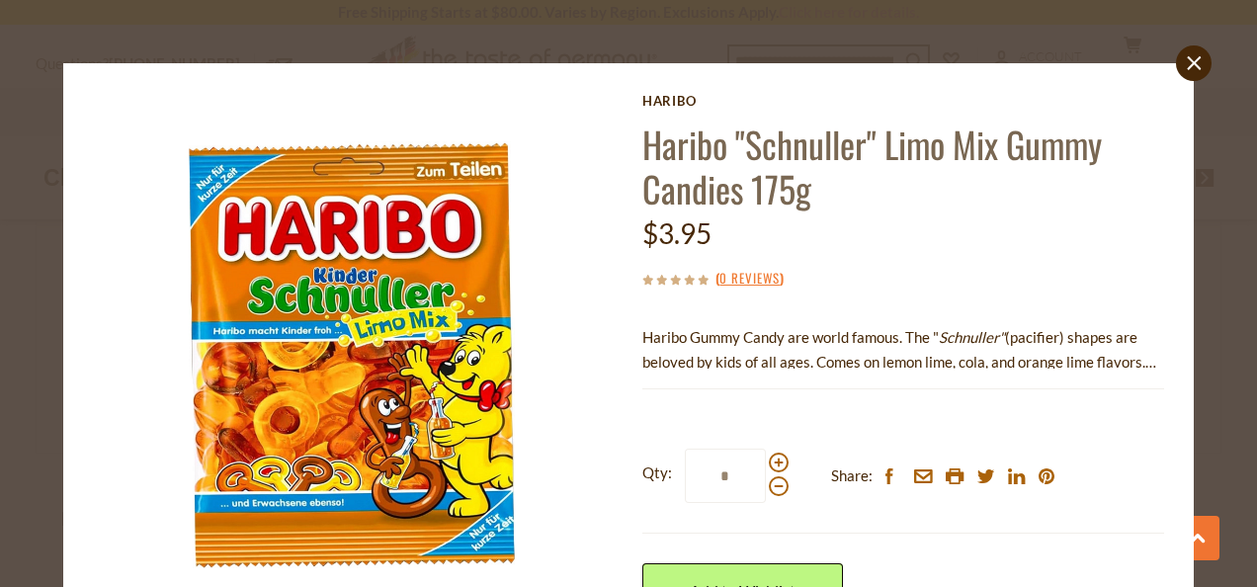
click at [995, 363] on p "Haribo Gummy Candy are world famous. The " Schnuller" (pacifier) shapes are bel…" at bounding box center [904, 349] width 523 height 49
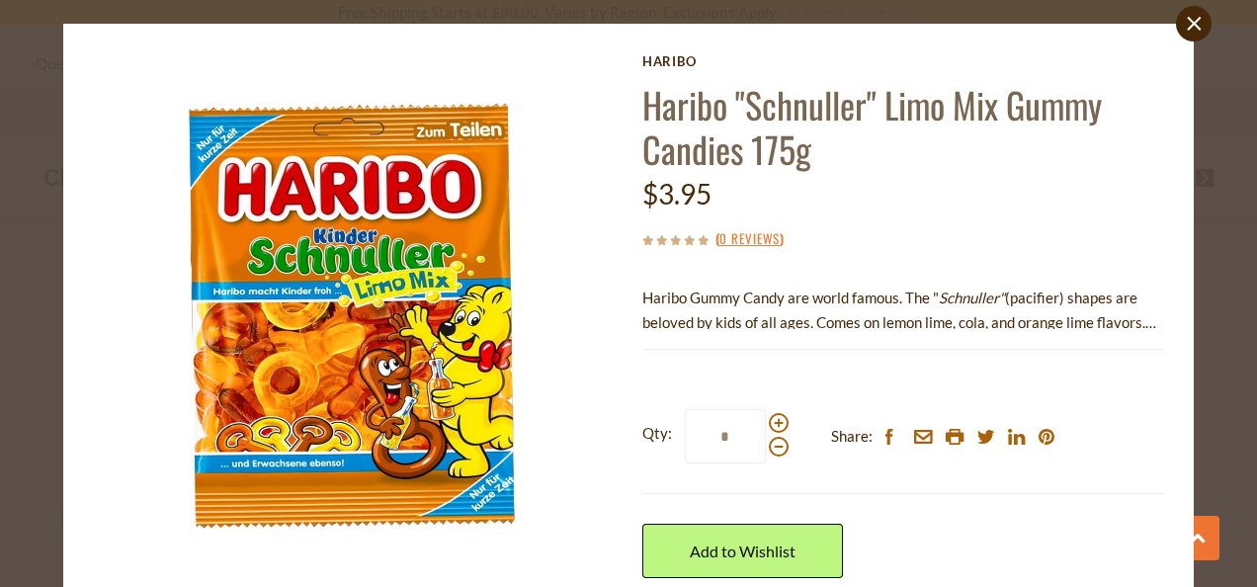
scroll to position [79, 0]
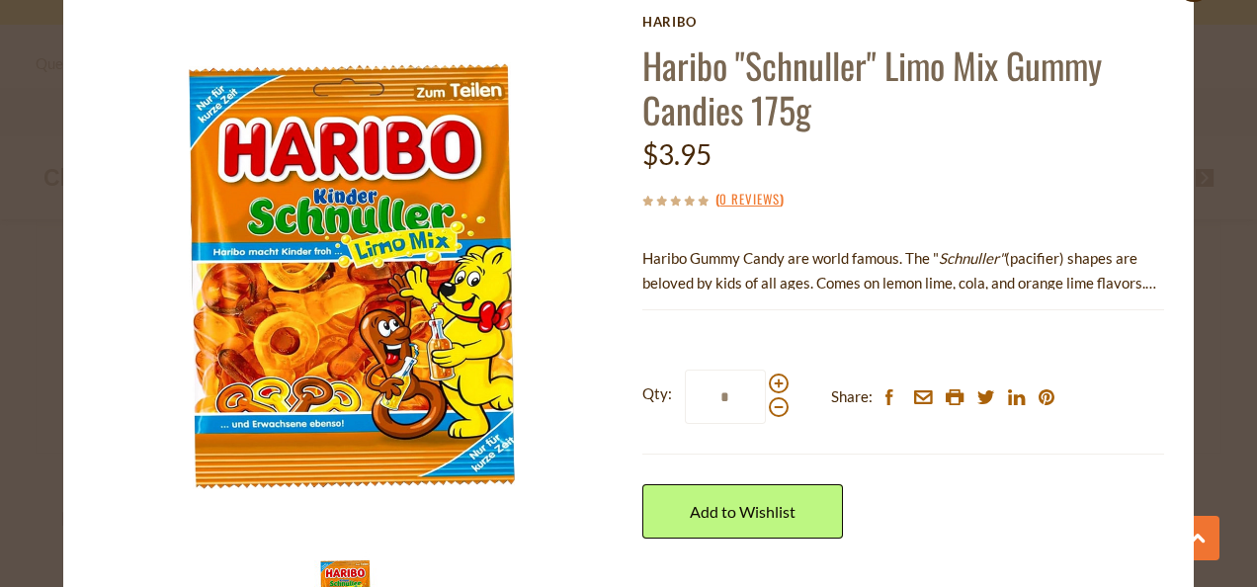
click at [1206, 259] on div "close [GEOGRAPHIC_DATA] [PERSON_NAME] "Schnuller" Limo Mix Gummy Candies 175g $…" at bounding box center [628, 293] width 1257 height 587
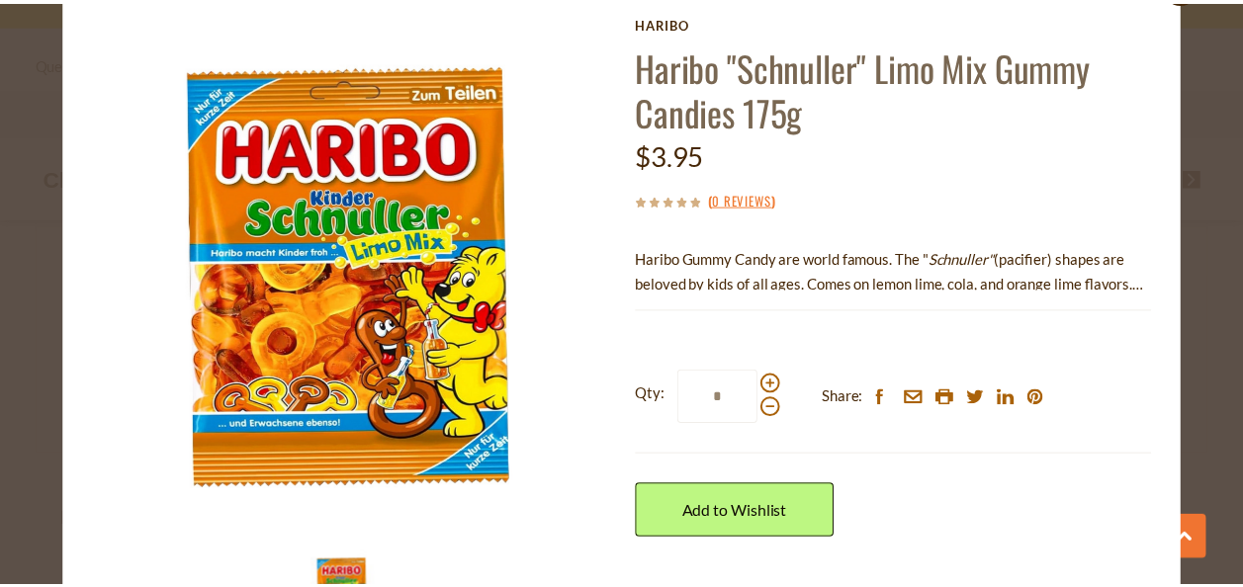
scroll to position [1554, 0]
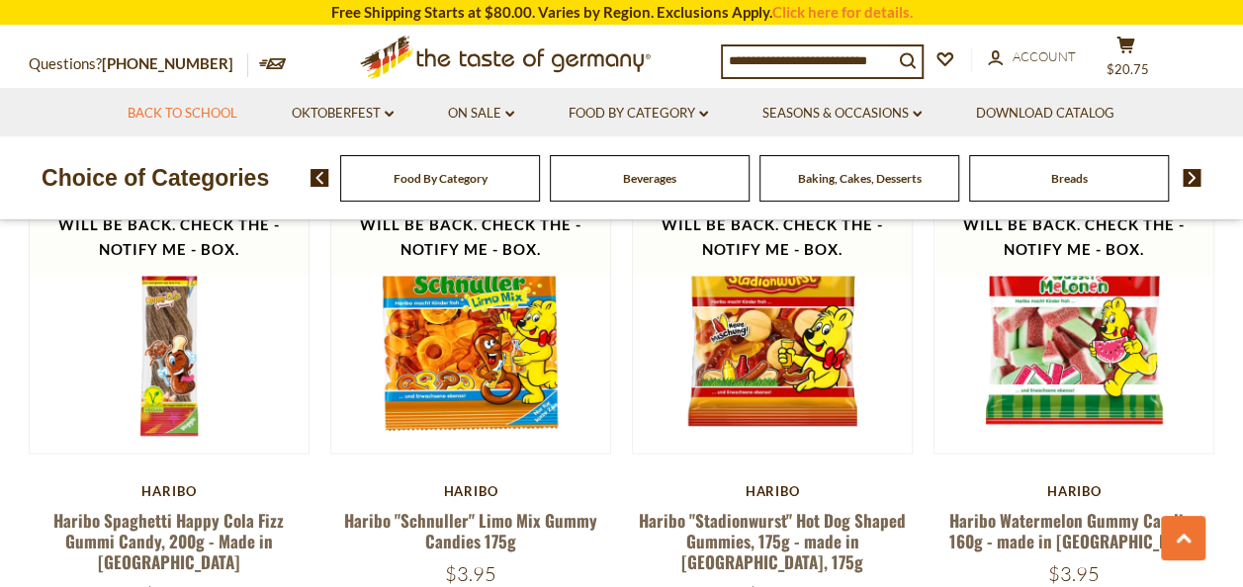
click at [192, 110] on link "Back to School" at bounding box center [183, 114] width 110 height 22
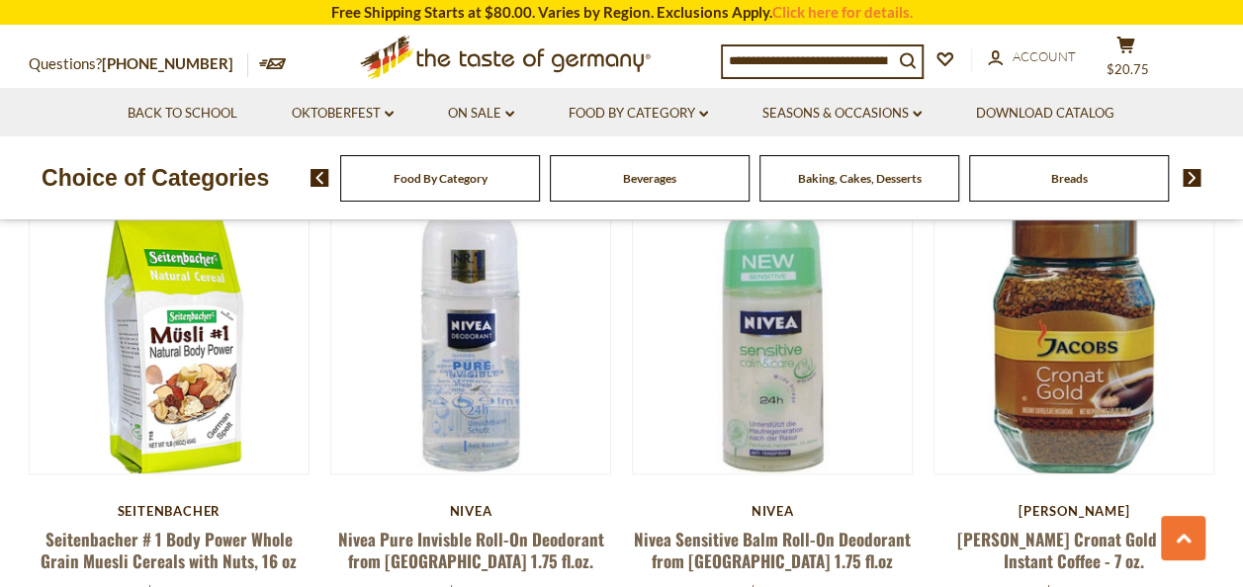
scroll to position [4450, 0]
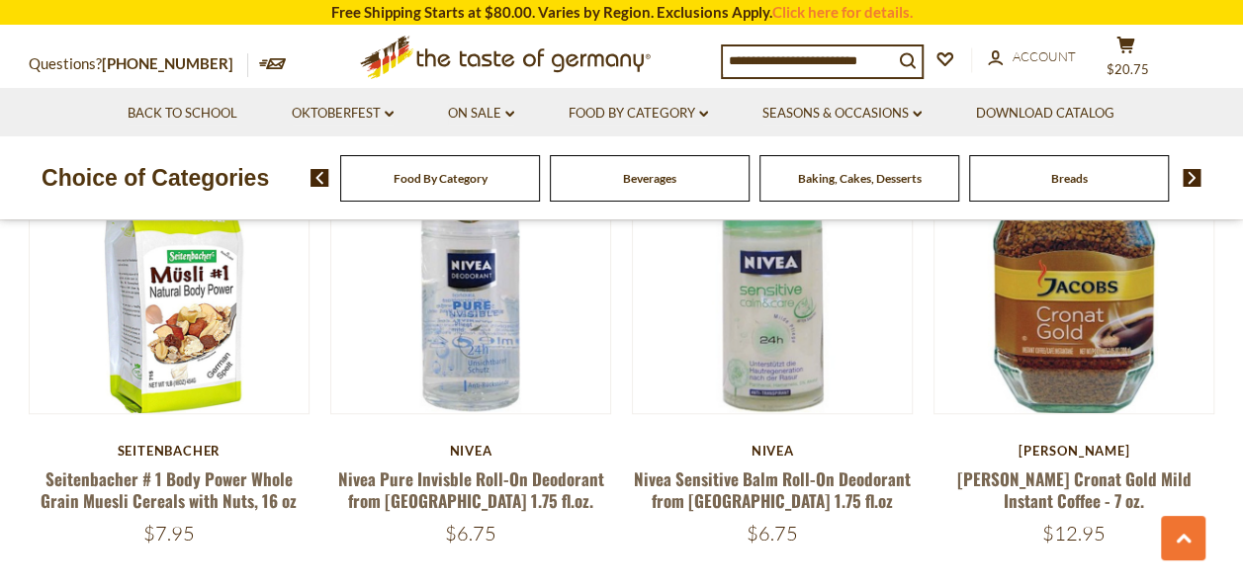
click at [393, 113] on li "Oktoberfest dropdown_arrow All Oktoberfest Oktoberfest Foods Party Supplies" at bounding box center [342, 112] width 153 height 48
click at [387, 114] on icon "dropdown_arrow" at bounding box center [389, 114] width 9 height 7
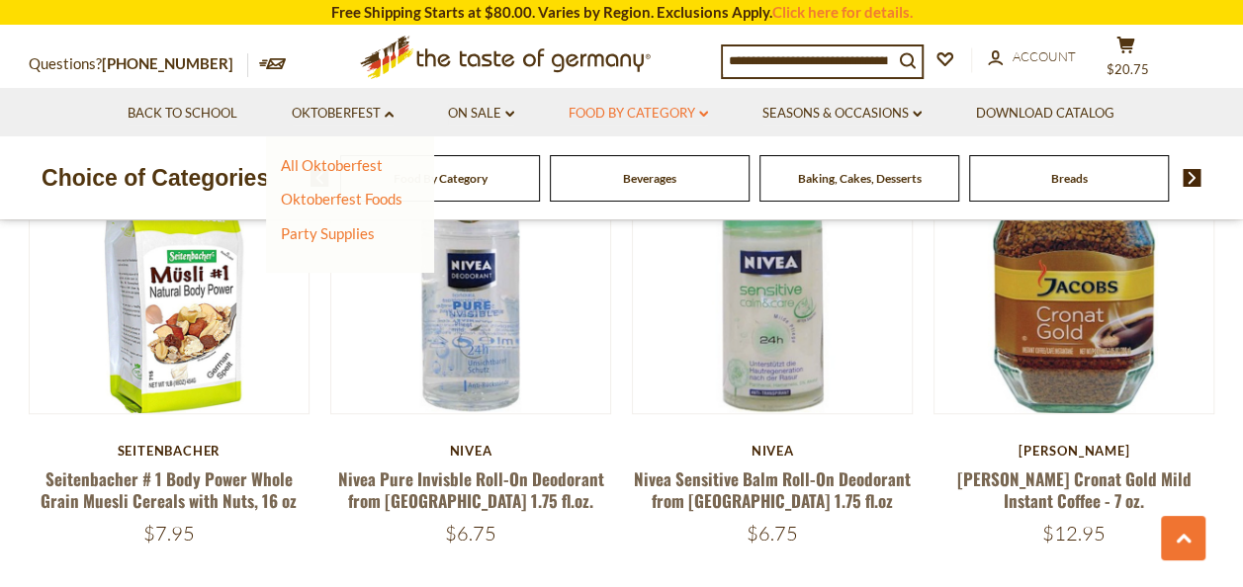
click at [704, 114] on icon at bounding box center [703, 114] width 9 height 6
